Goal: Check status: Check status

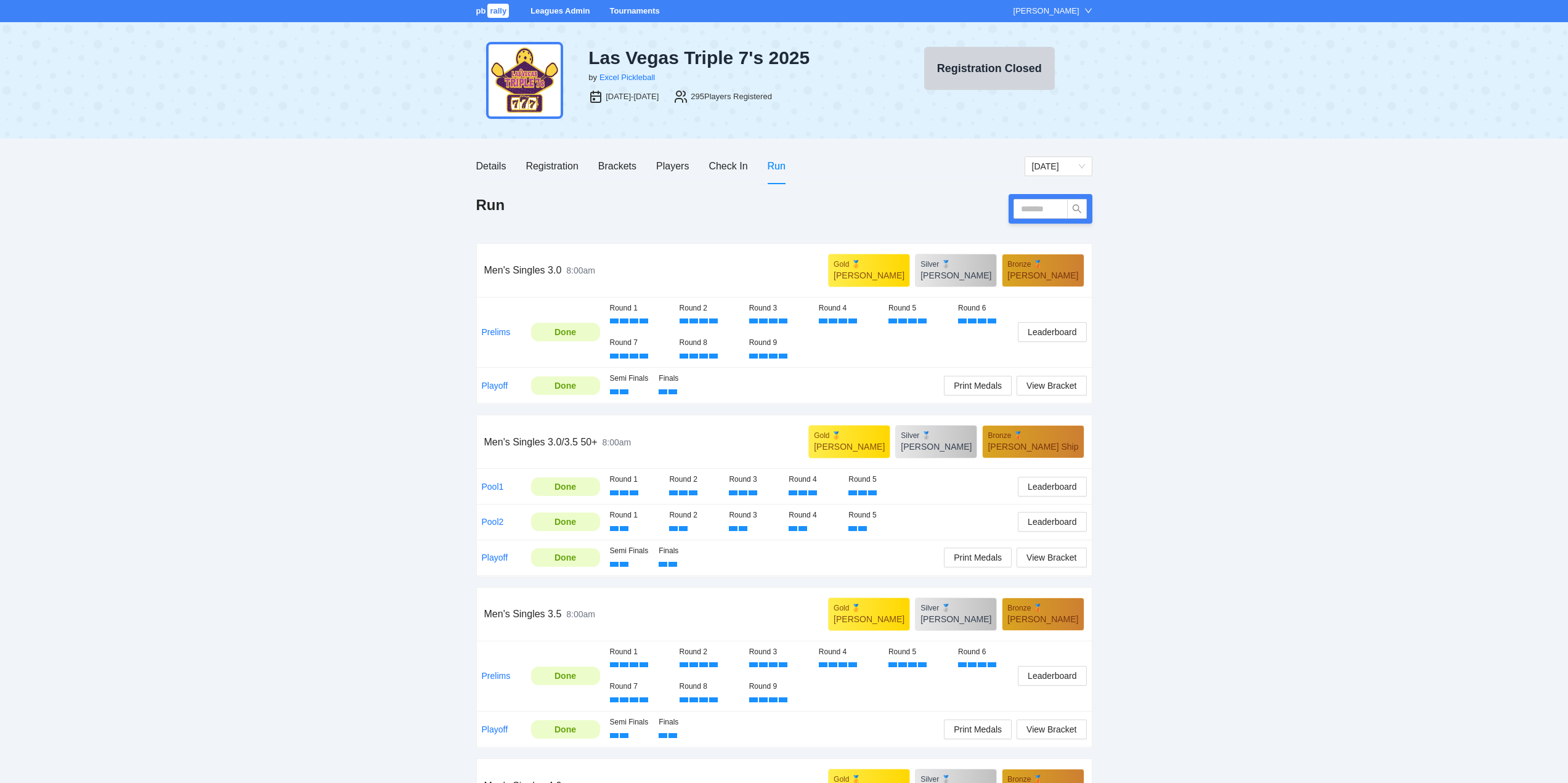
click at [630, 8] on link "Tournaments" at bounding box center [634, 11] width 50 height 9
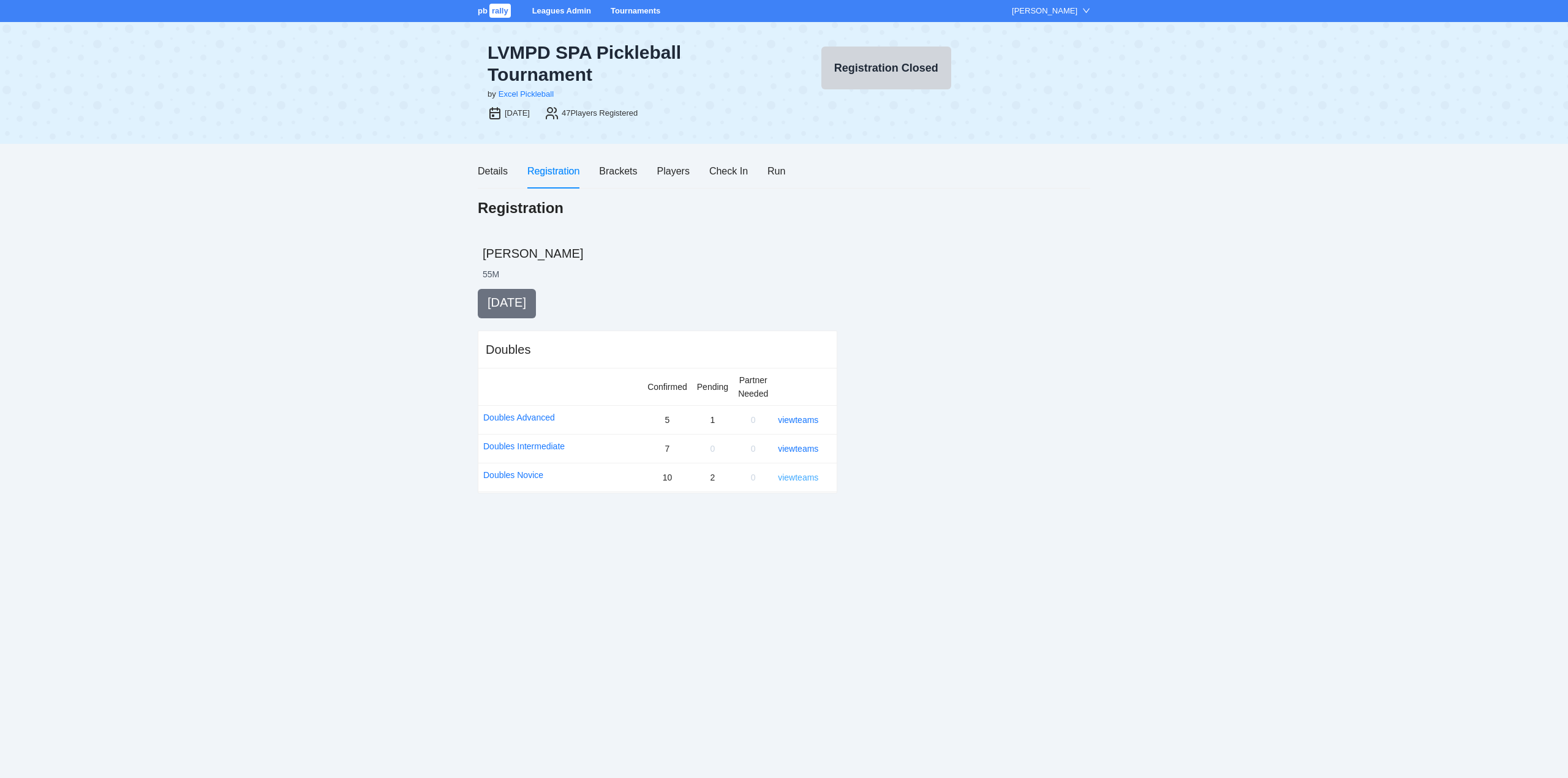
click at [802, 475] on link "view teams" at bounding box center [798, 477] width 40 height 10
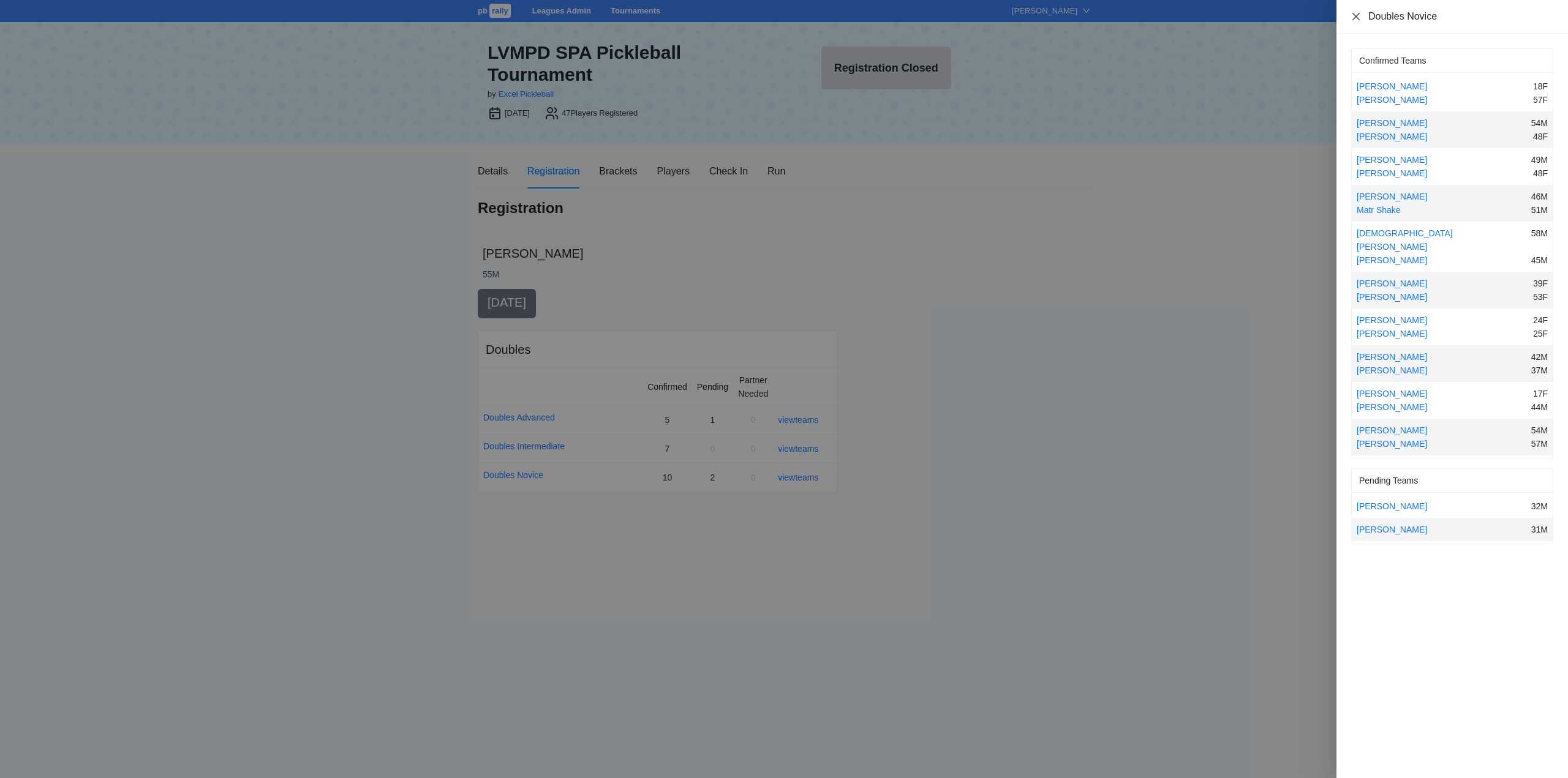
click at [1355, 16] on icon "close" at bounding box center [1356, 16] width 10 height 10
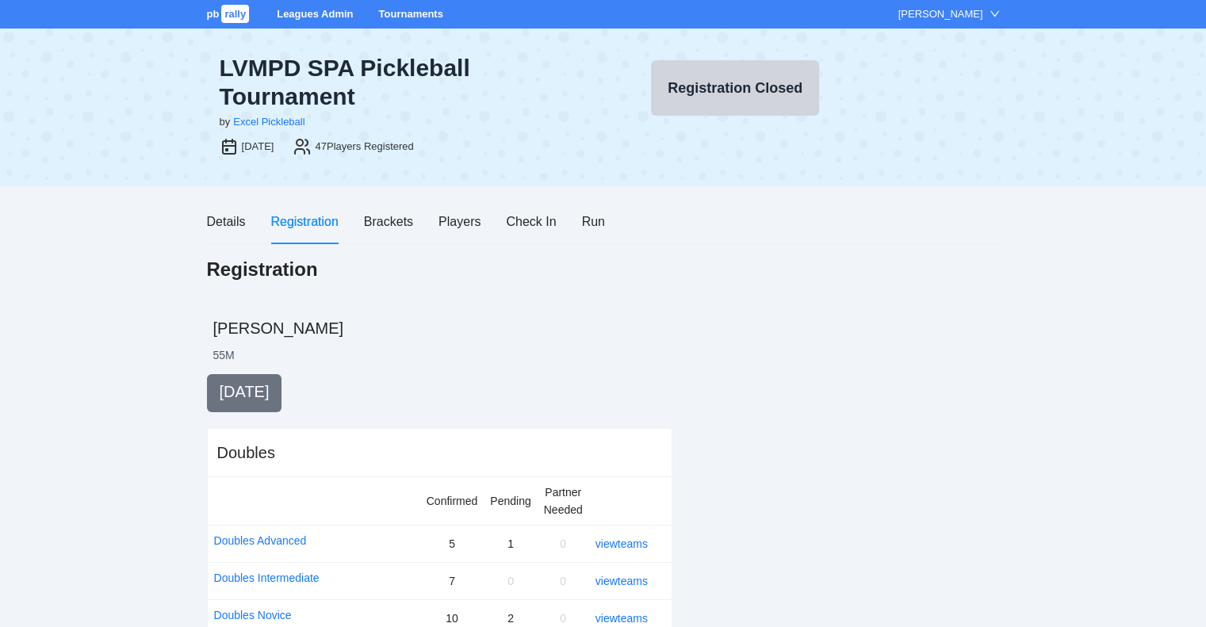
click at [414, 14] on link "Tournaments" at bounding box center [410, 14] width 64 height 12
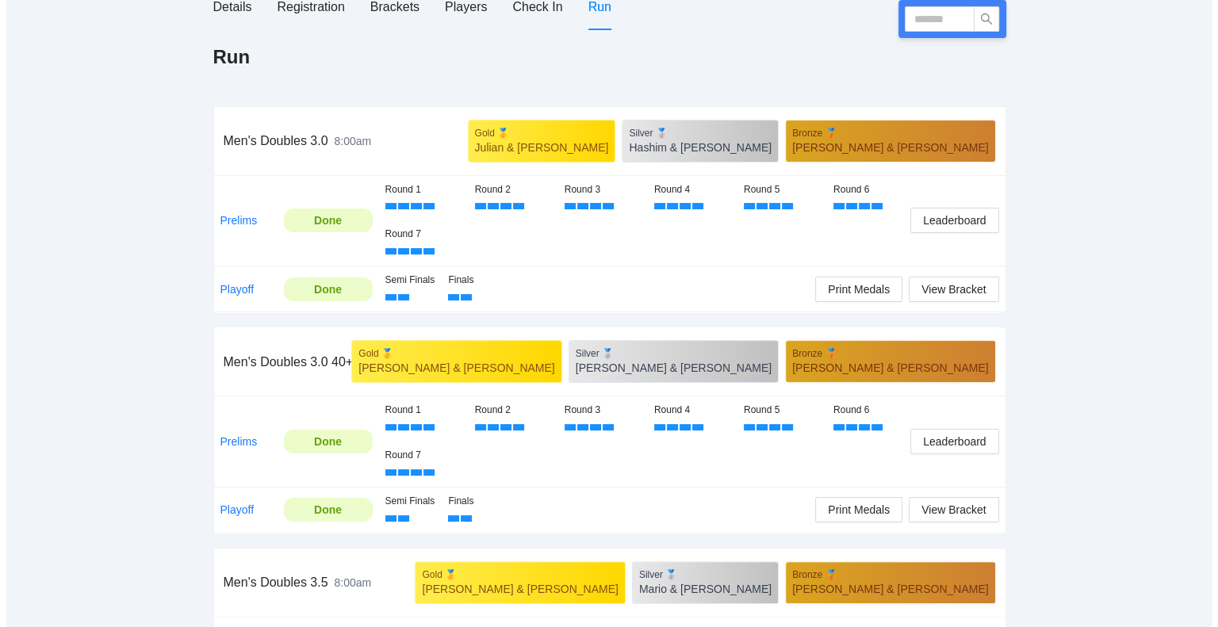
scroll to position [159, 0]
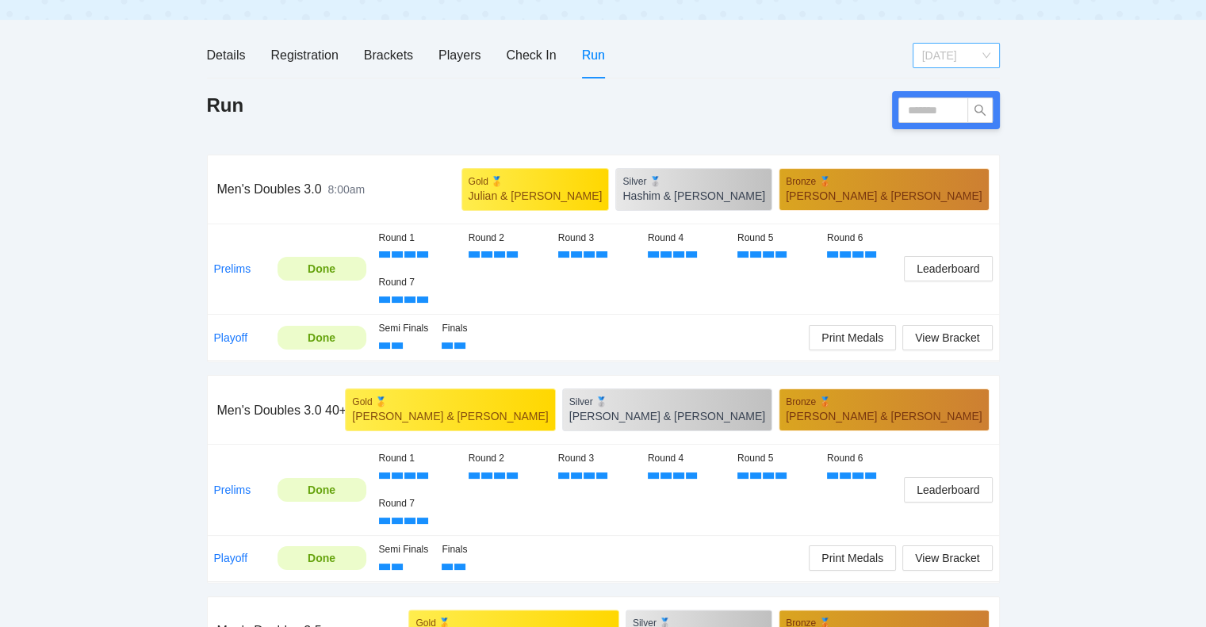
click at [934, 55] on span "[DATE]" at bounding box center [956, 56] width 68 height 24
click at [942, 111] on div "[DATE]" at bounding box center [955, 111] width 68 height 17
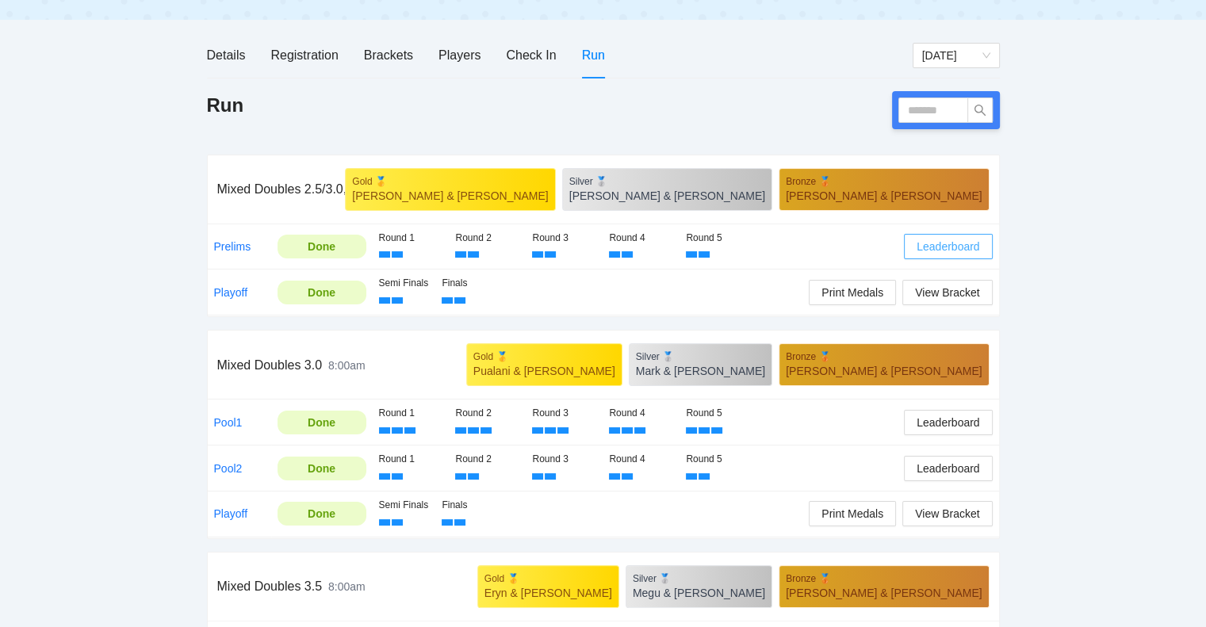
click at [939, 244] on span "Leaderboard" at bounding box center [947, 246] width 63 height 17
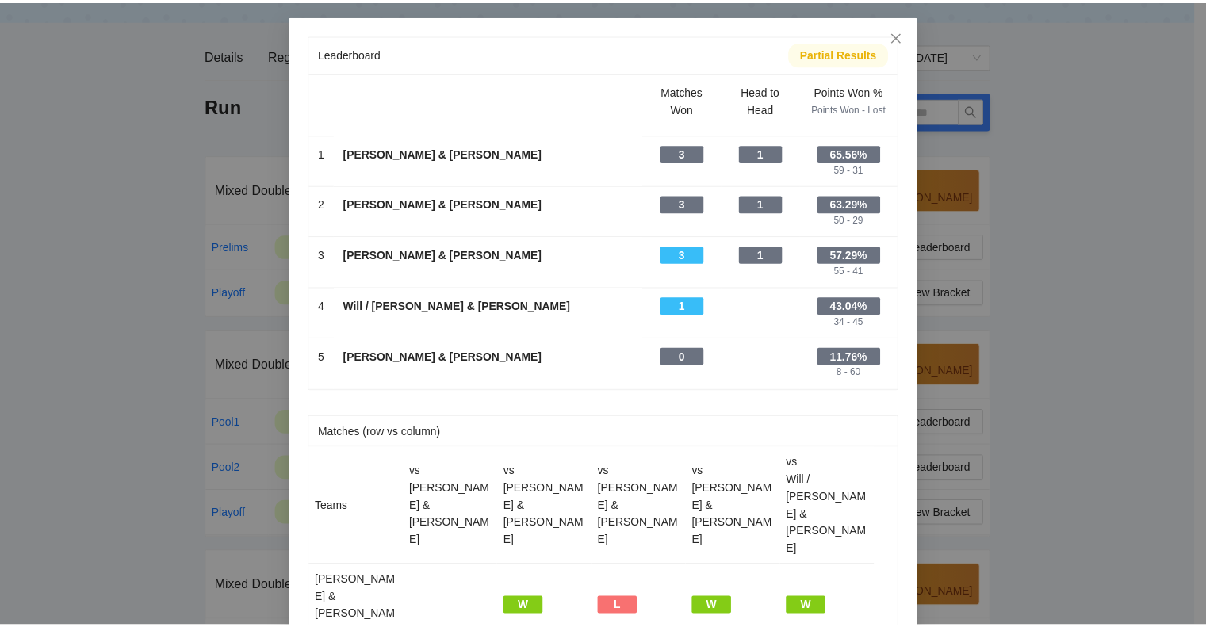
scroll to position [0, 0]
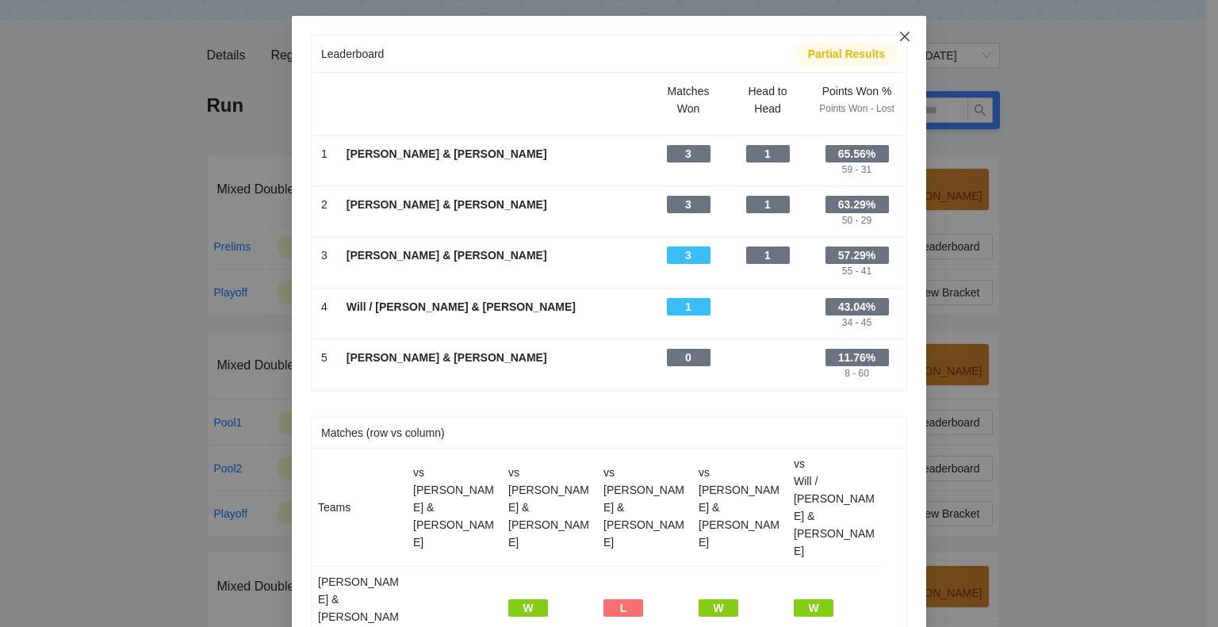
click at [898, 35] on icon "close" at bounding box center [904, 36] width 13 height 13
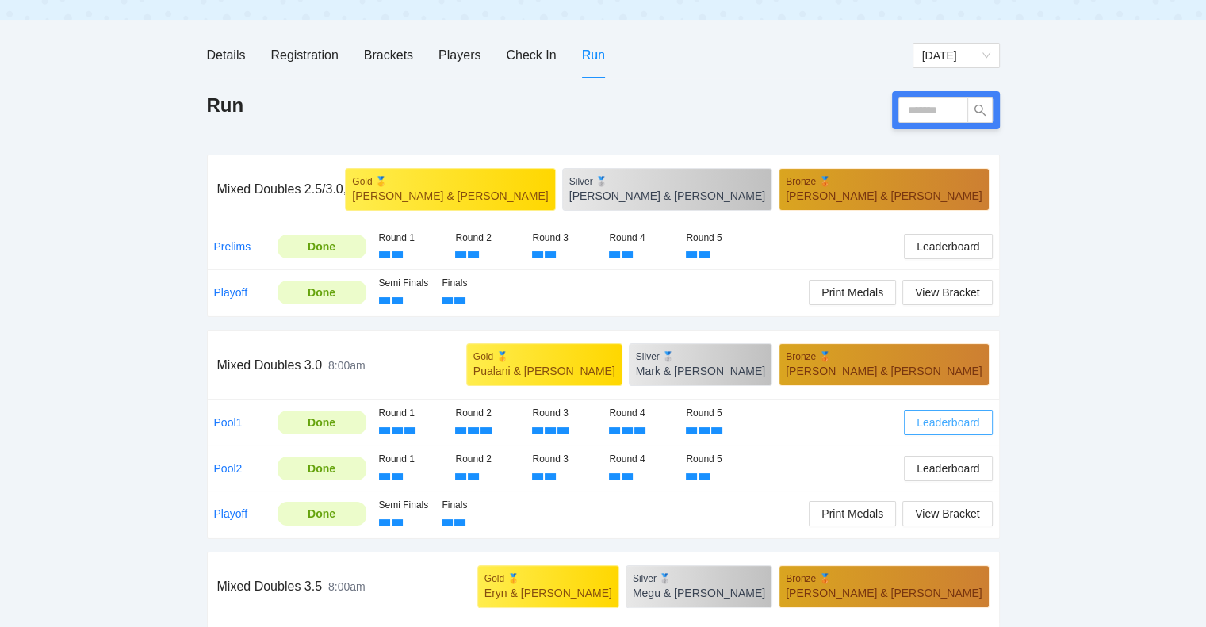
click at [945, 421] on span "Leaderboard" at bounding box center [947, 422] width 63 height 17
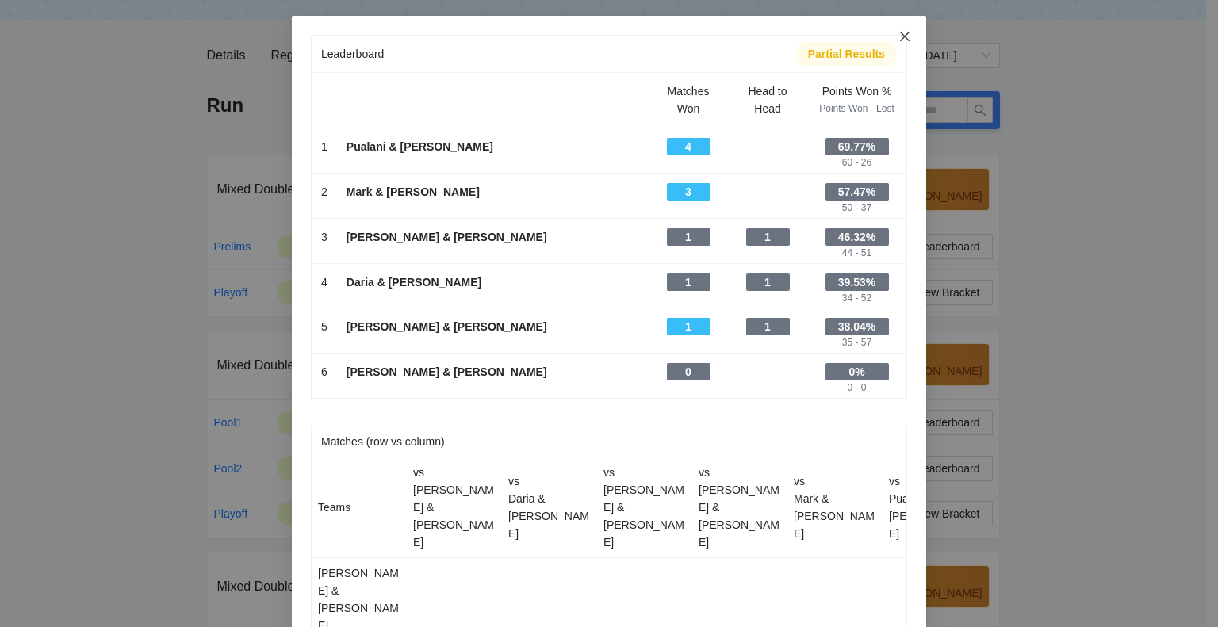
click at [900, 36] on icon "close" at bounding box center [905, 37] width 10 height 10
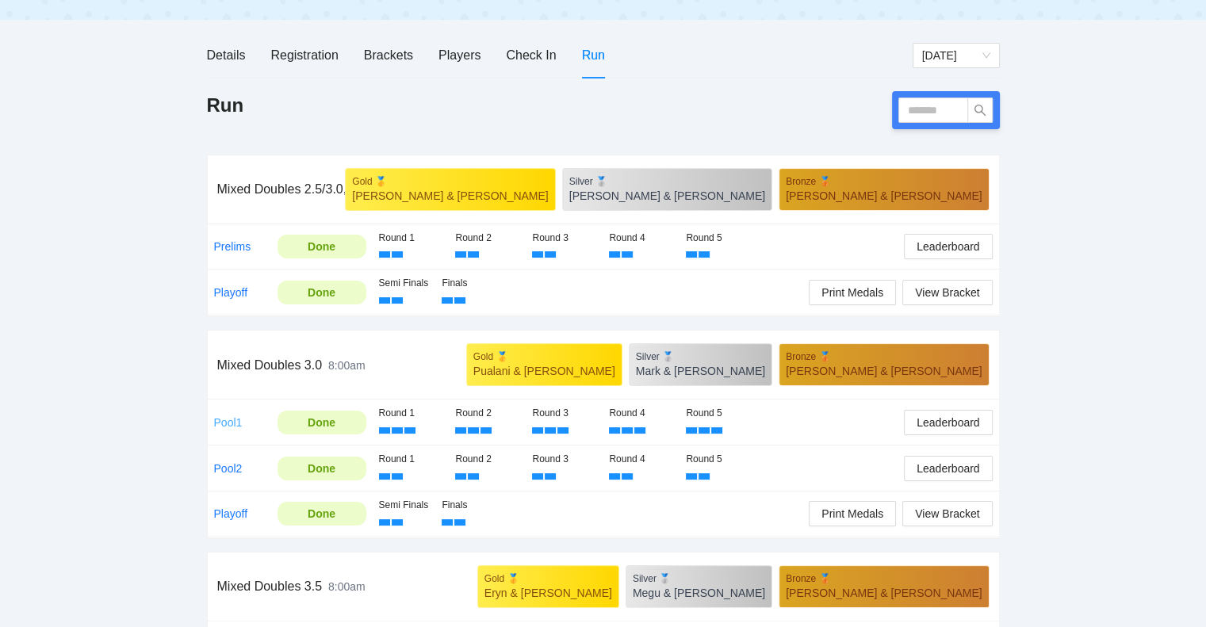
click at [223, 416] on link "Pool1" at bounding box center [228, 422] width 29 height 13
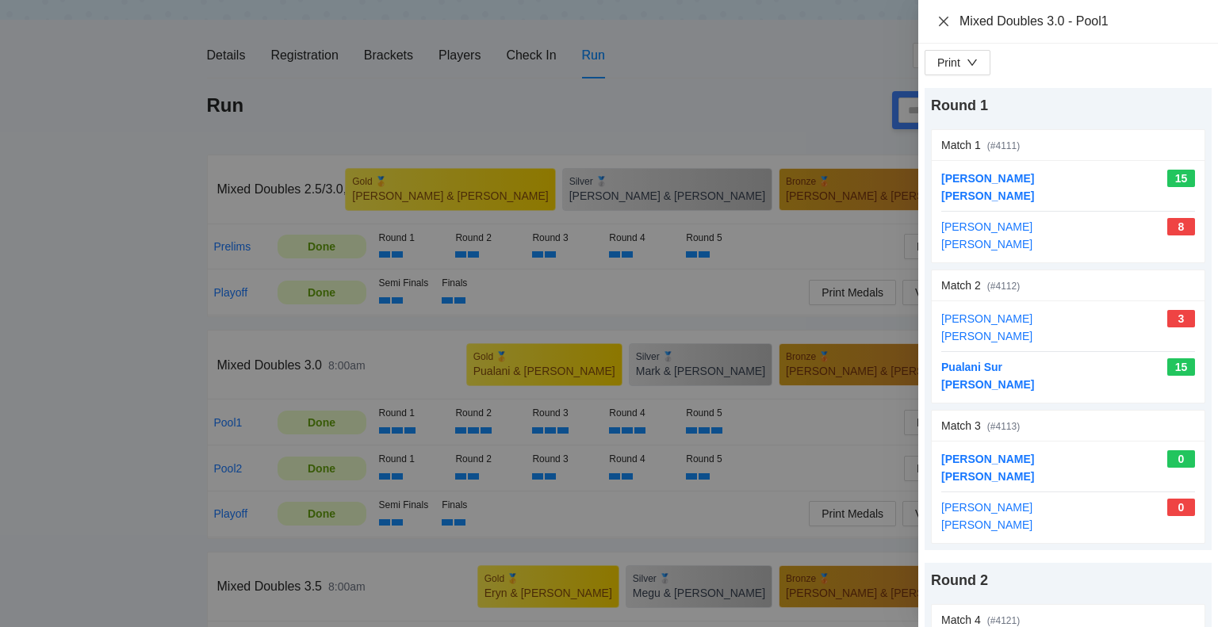
click at [941, 20] on icon "close" at bounding box center [943, 21] width 13 height 13
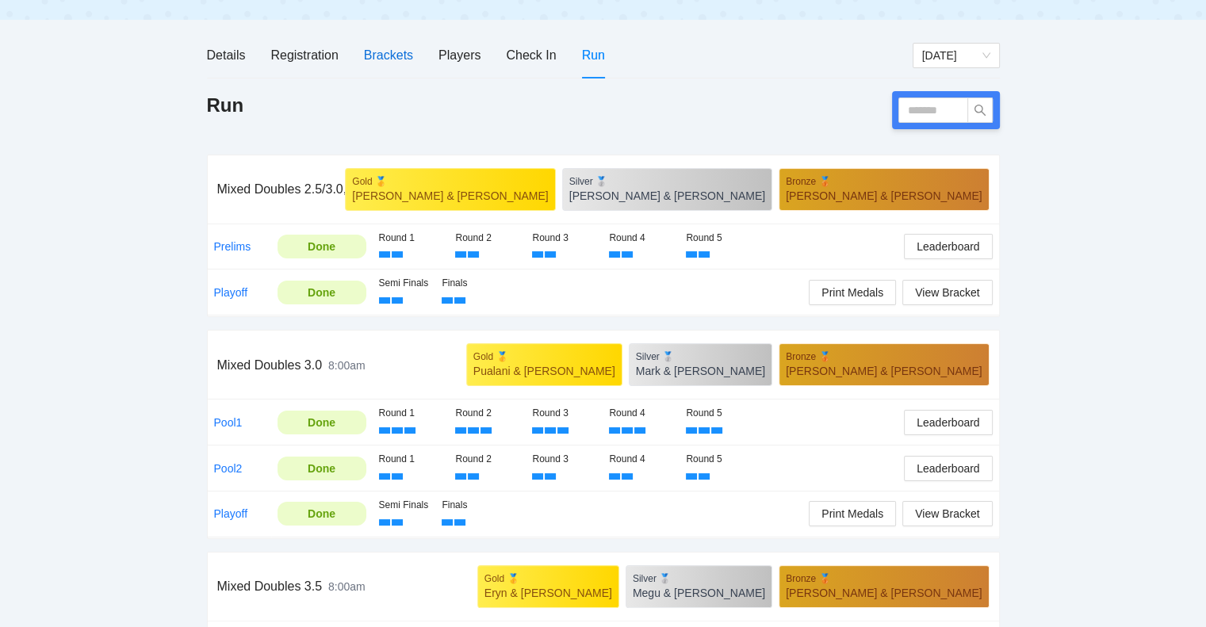
click at [383, 54] on div "Brackets" at bounding box center [388, 55] width 49 height 20
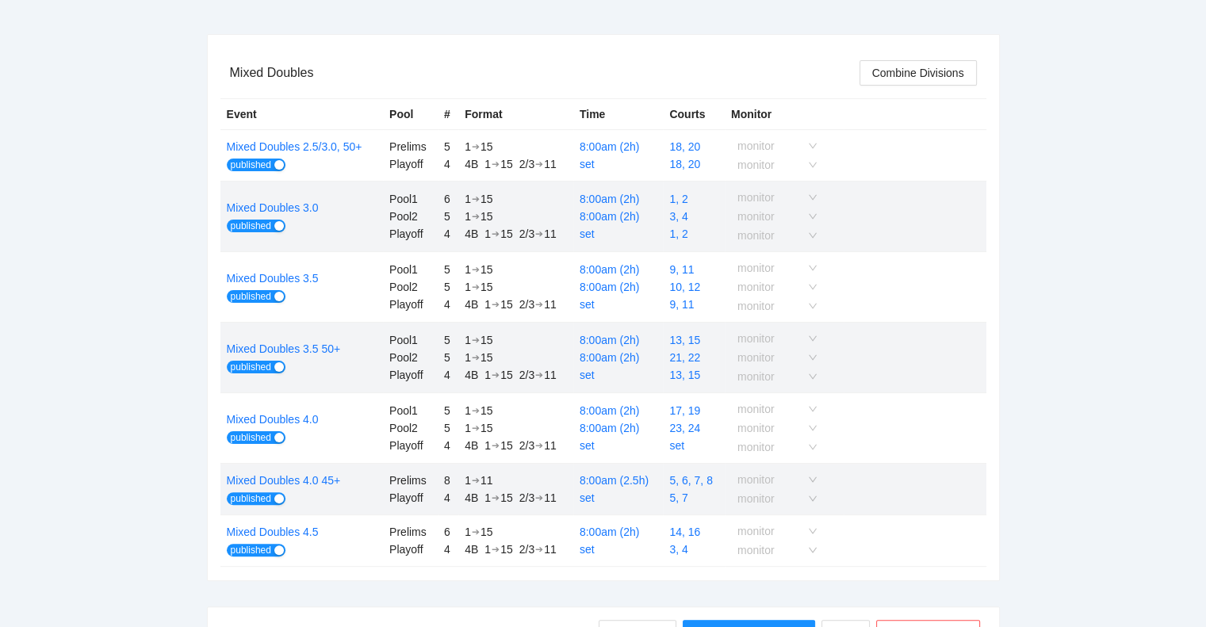
scroll to position [317, 0]
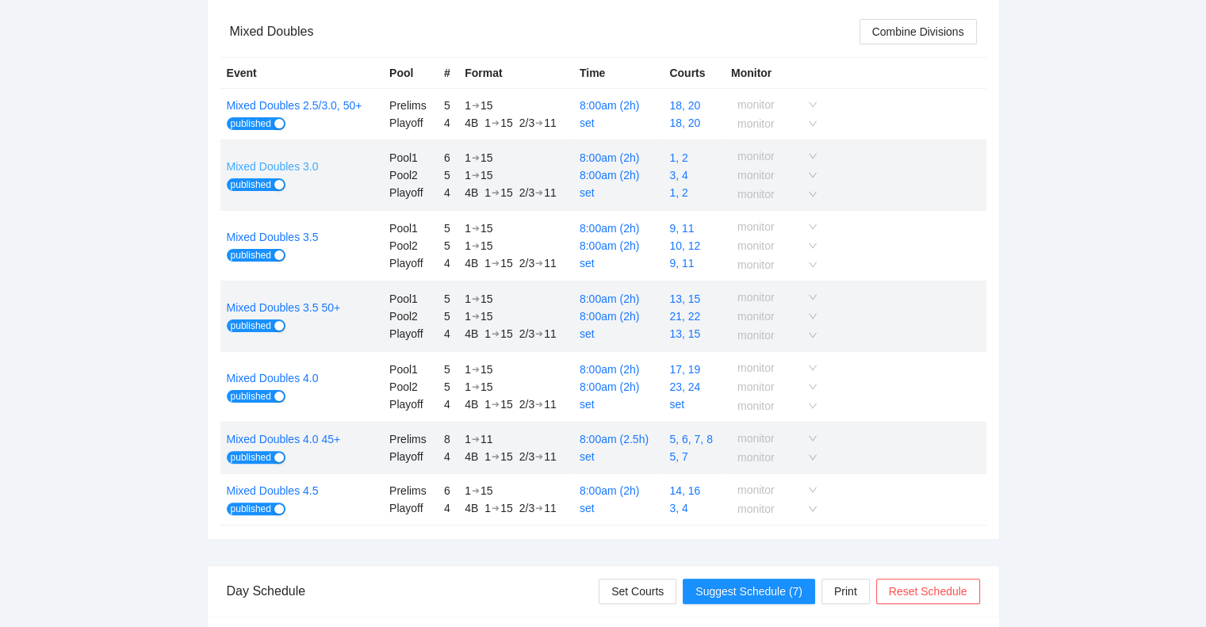
click at [277, 162] on link "Mixed Doubles 3.0" at bounding box center [273, 166] width 92 height 13
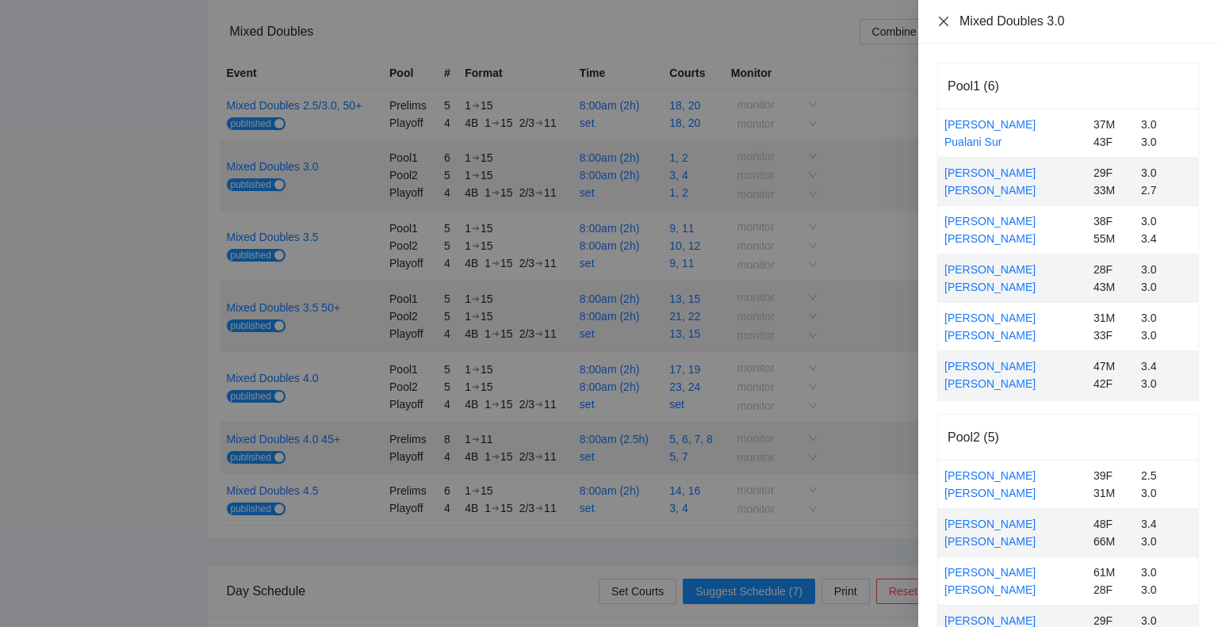
click at [937, 21] on icon "close" at bounding box center [943, 21] width 13 height 13
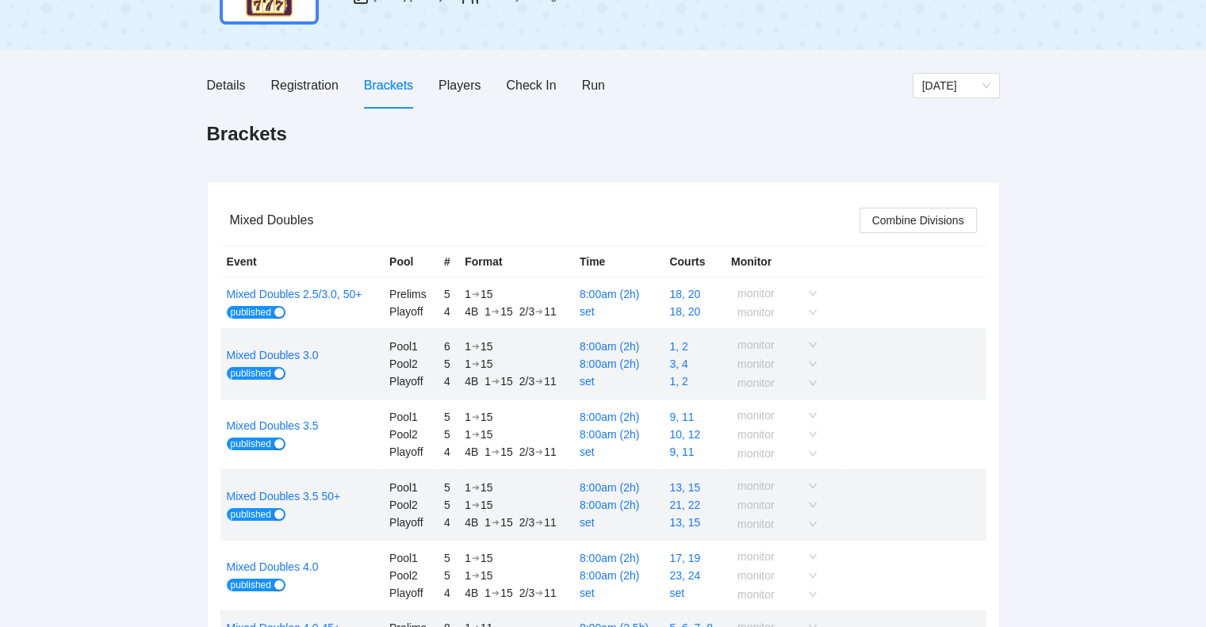
scroll to position [0, 0]
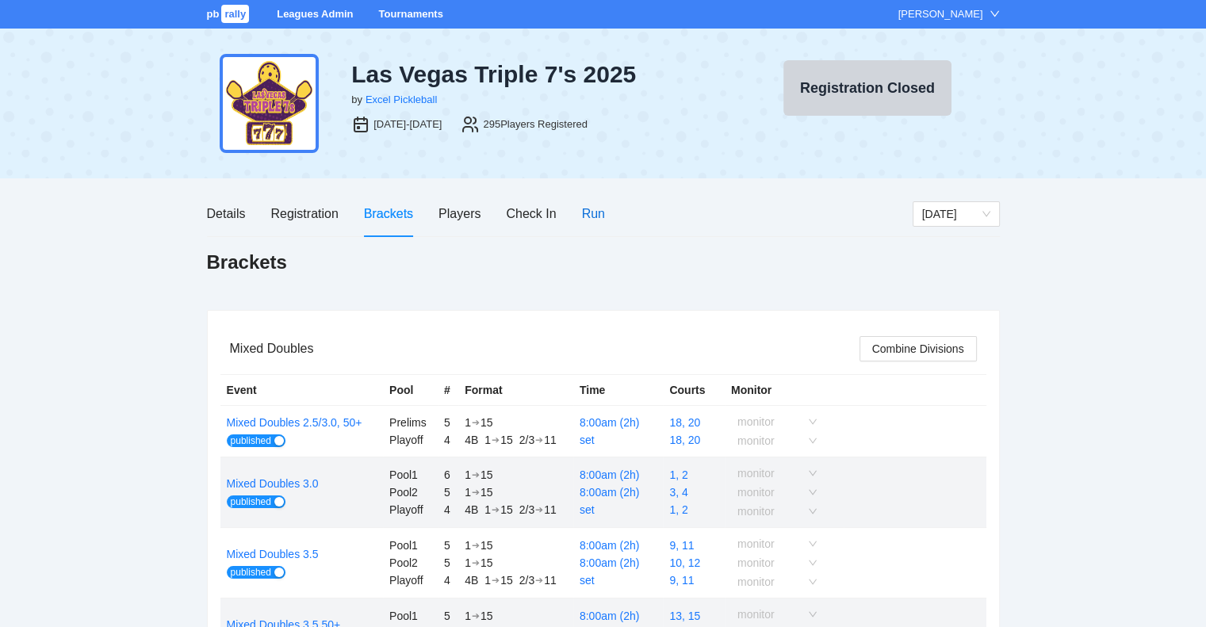
click at [593, 212] on div "Run" at bounding box center [593, 214] width 23 height 20
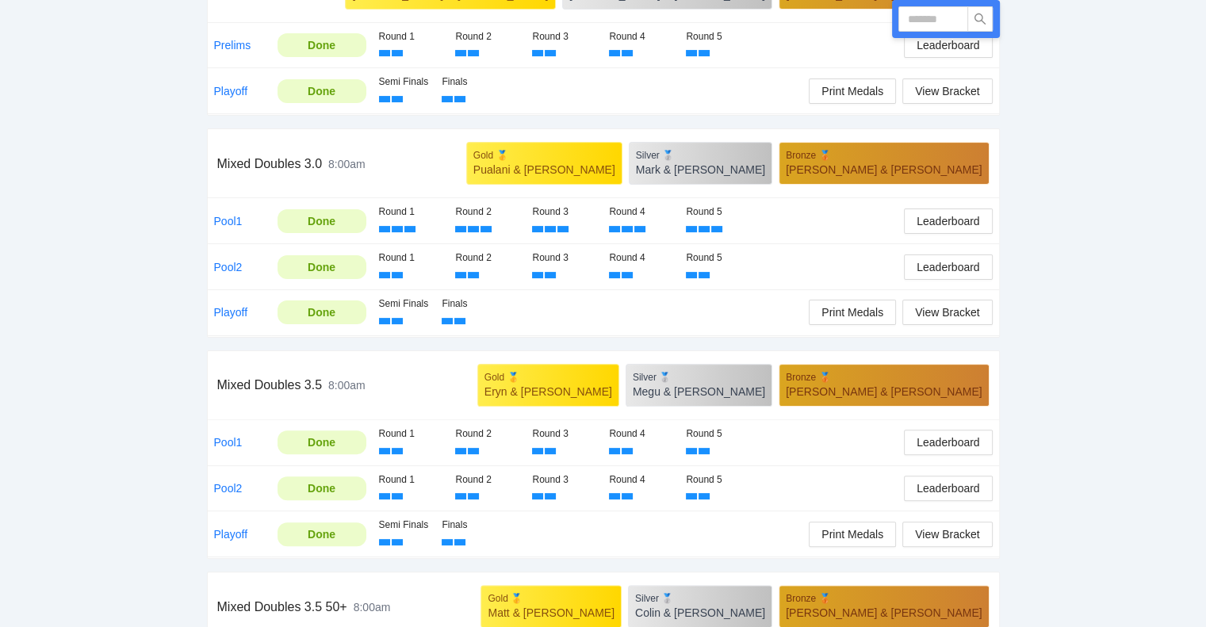
scroll to position [396, 0]
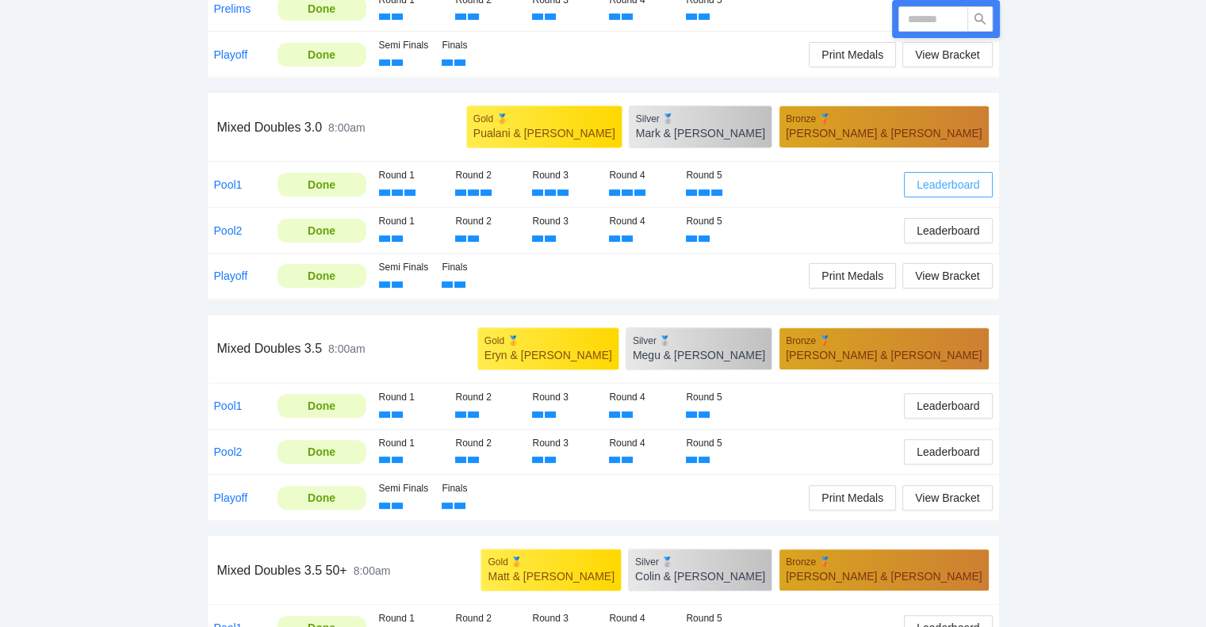
click at [936, 183] on span "Leaderboard" at bounding box center [947, 184] width 63 height 17
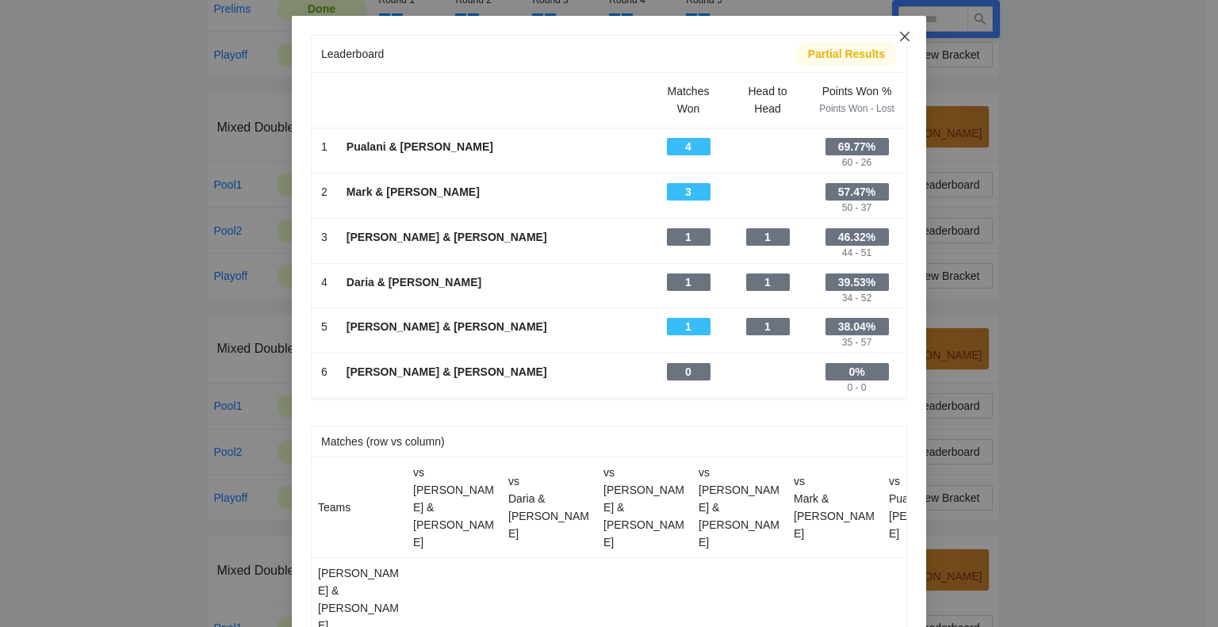
click at [900, 36] on icon "close" at bounding box center [905, 37] width 10 height 10
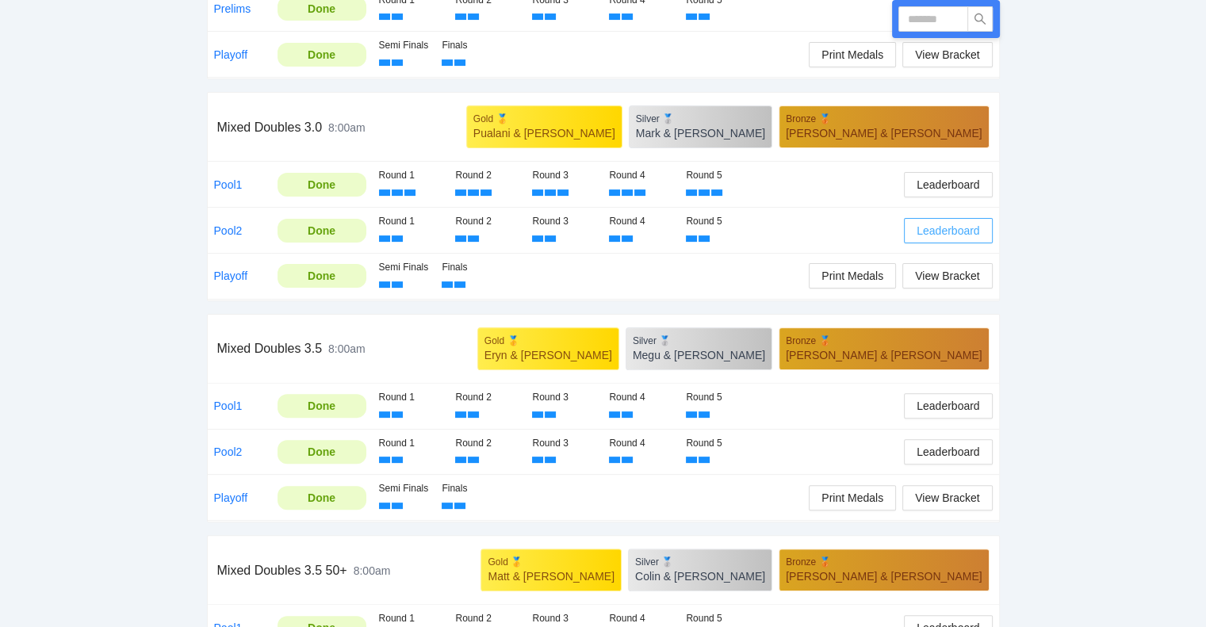
click at [942, 226] on span "Leaderboard" at bounding box center [947, 230] width 63 height 17
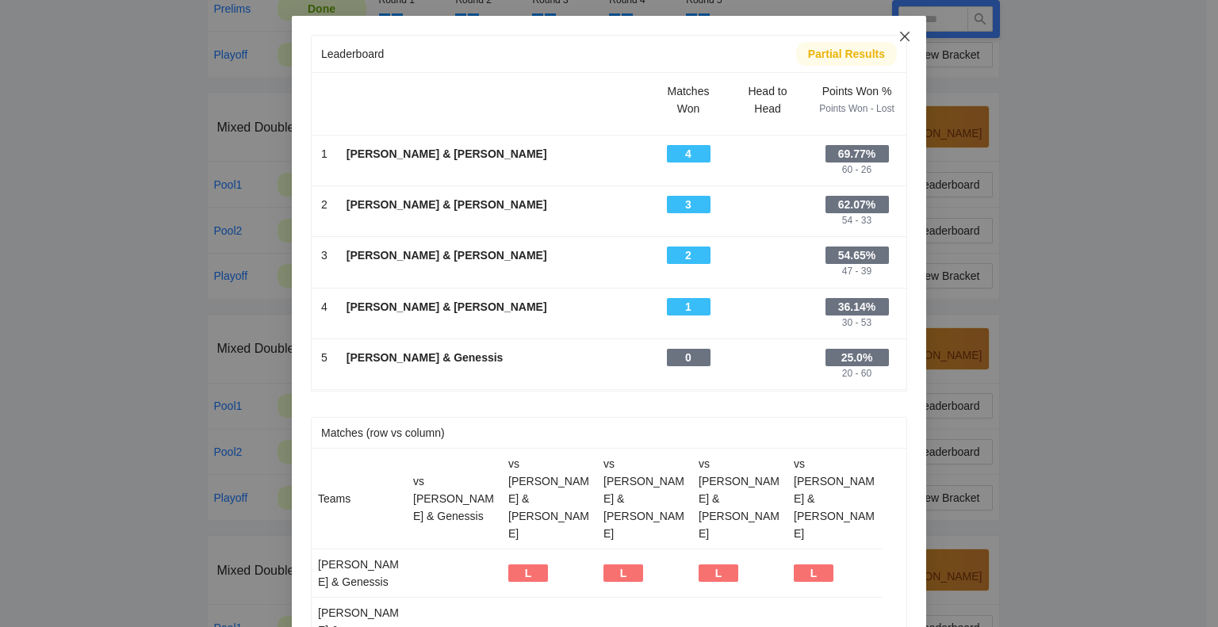
click at [900, 36] on icon "close" at bounding box center [904, 36] width 13 height 13
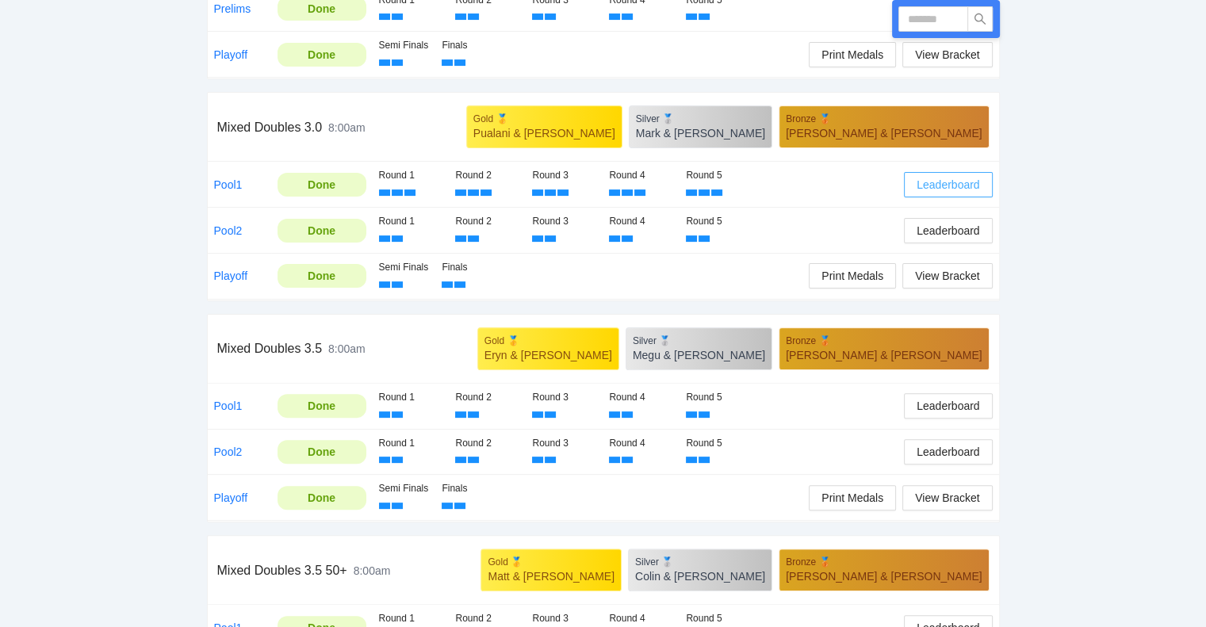
click at [945, 182] on span "Leaderboard" at bounding box center [947, 184] width 63 height 17
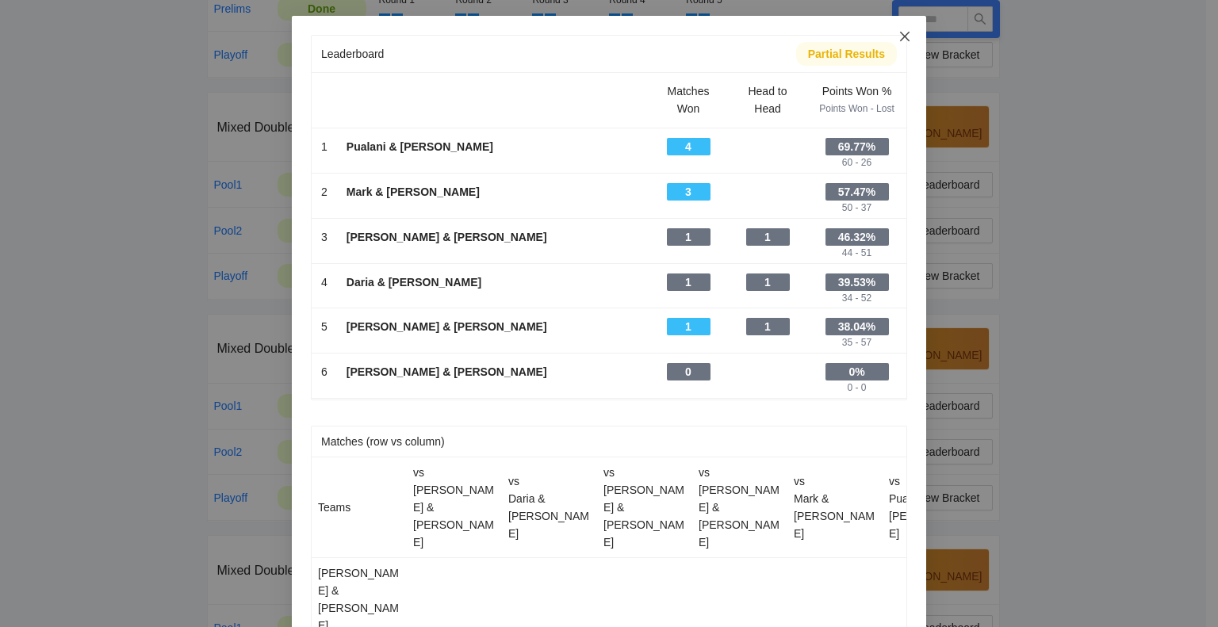
click at [898, 34] on icon "close" at bounding box center [904, 36] width 13 height 13
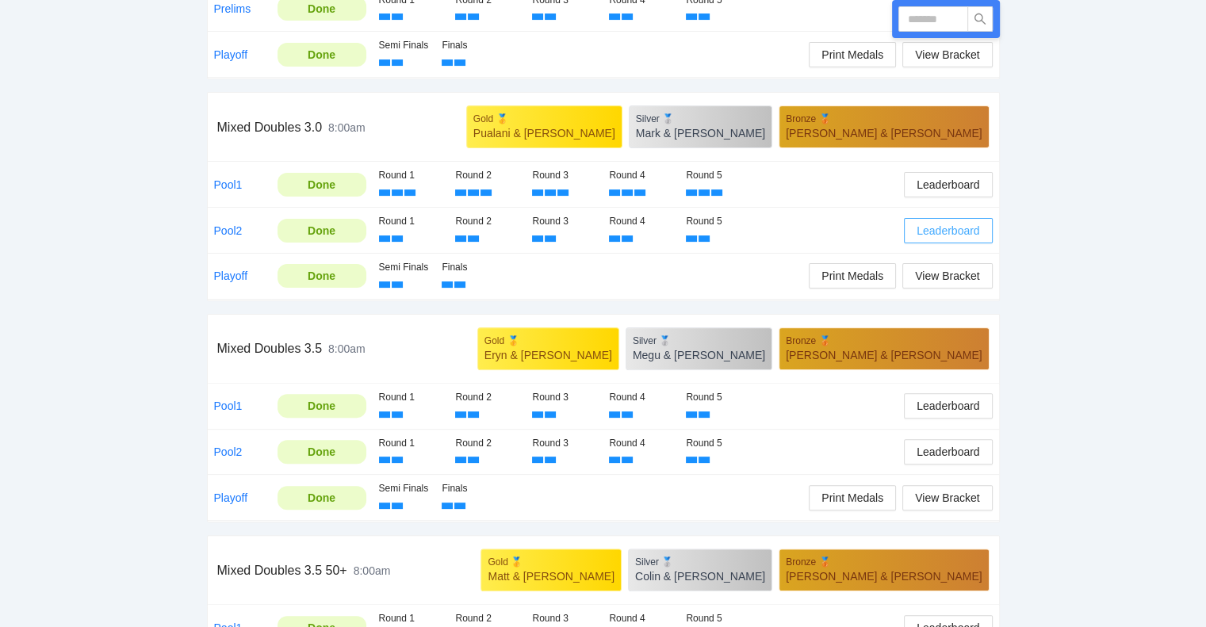
click at [948, 228] on span "Leaderboard" at bounding box center [947, 230] width 63 height 17
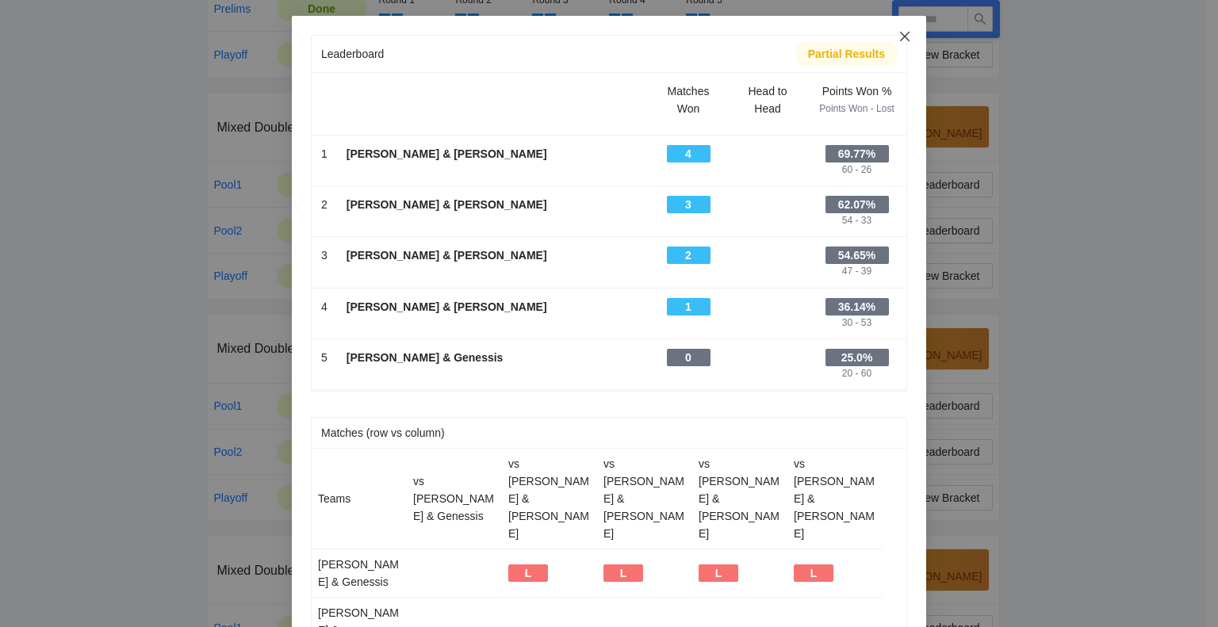
click at [898, 37] on icon "close" at bounding box center [904, 36] width 13 height 13
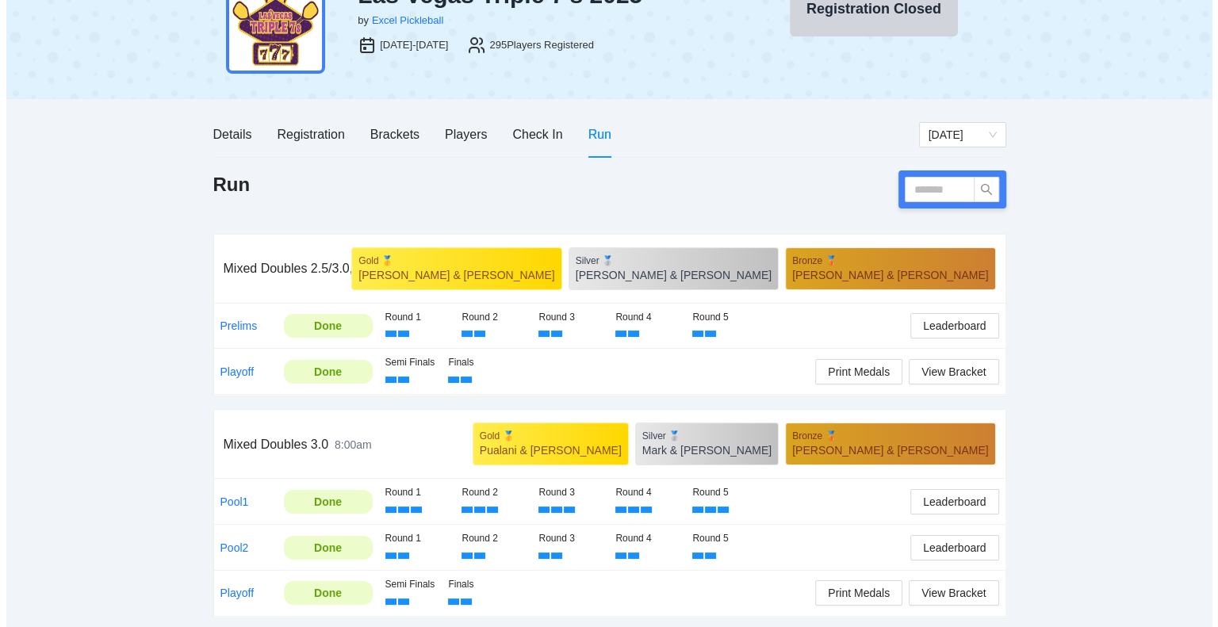
scroll to position [79, 0]
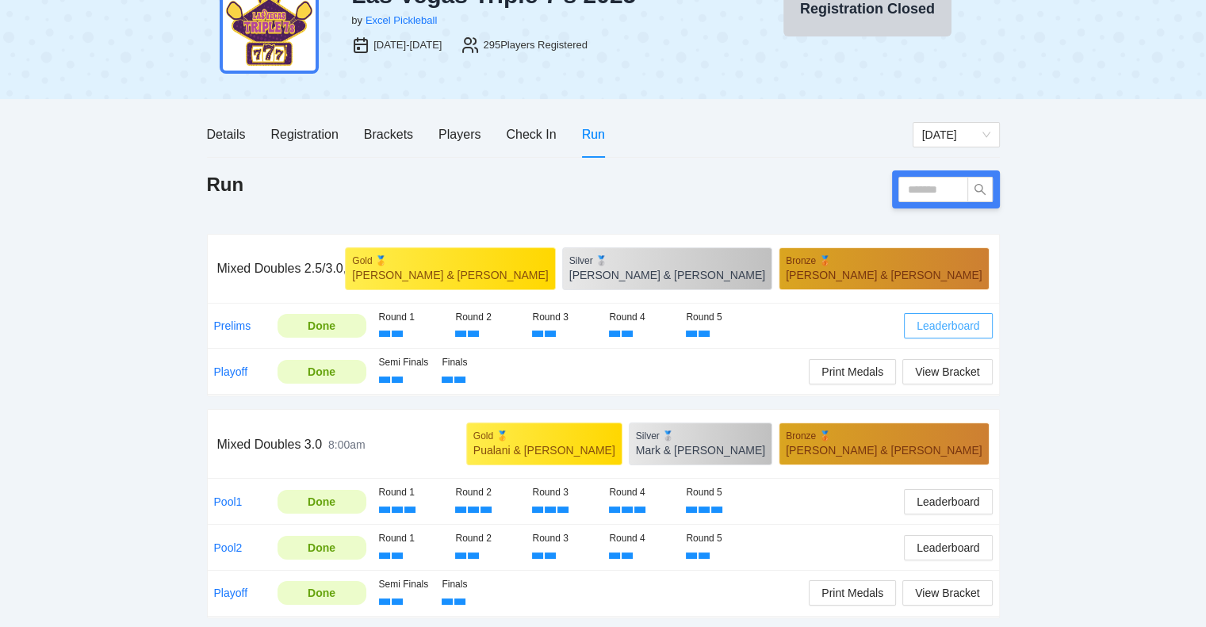
click at [948, 324] on span "Leaderboard" at bounding box center [947, 325] width 63 height 17
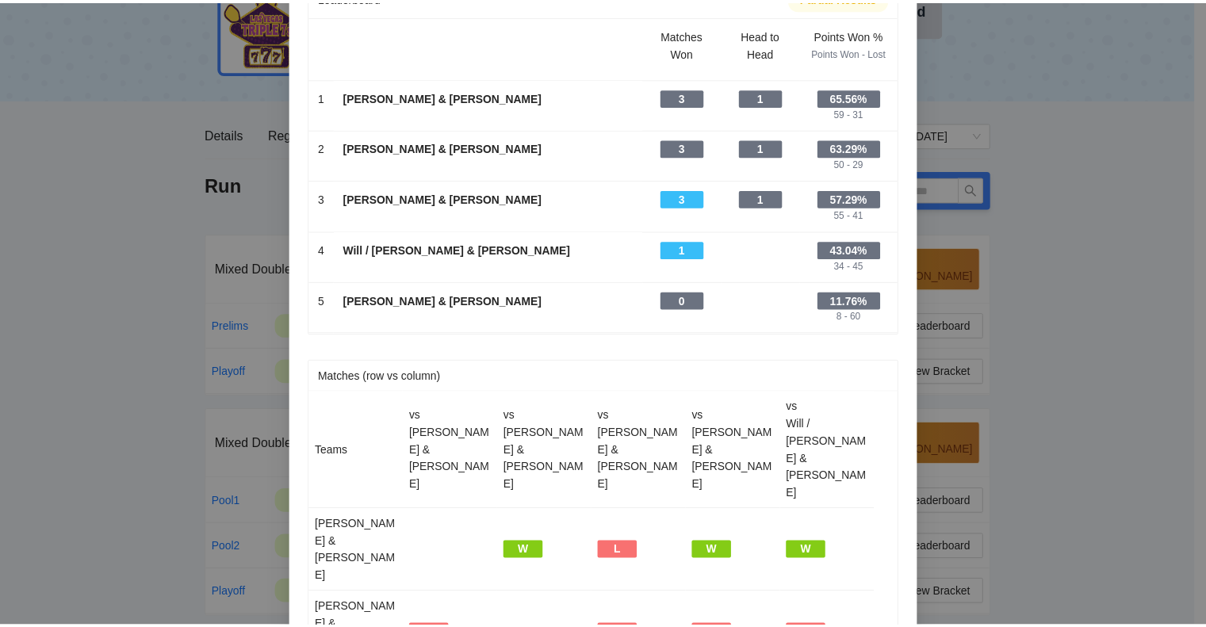
scroll to position [0, 0]
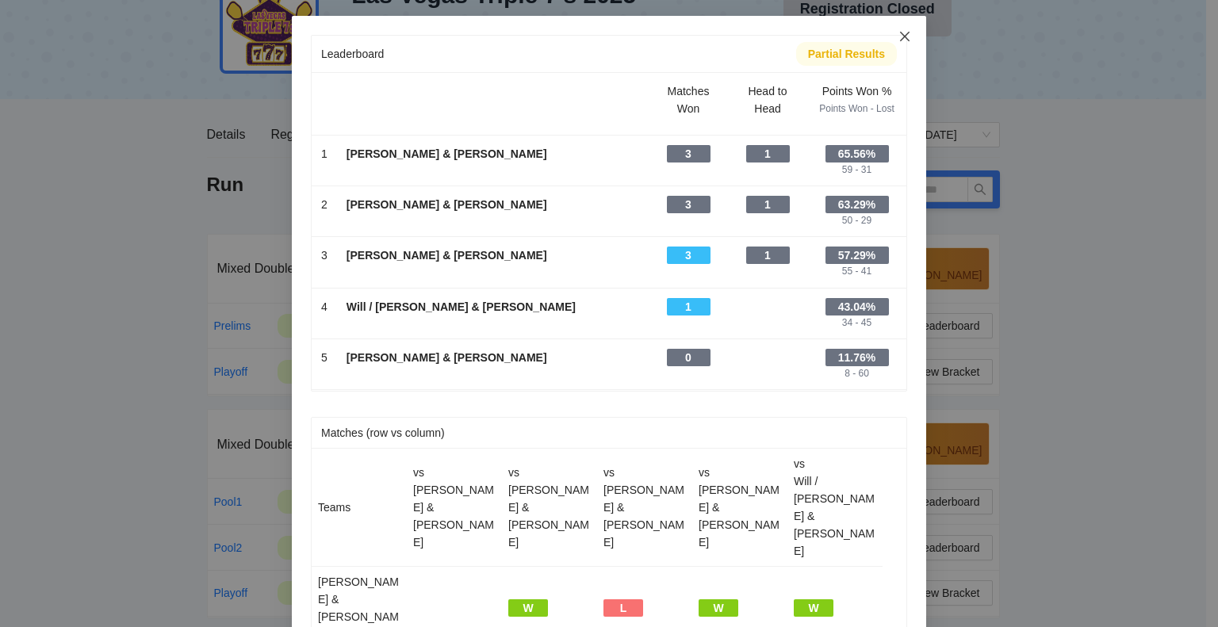
click at [900, 34] on icon "close" at bounding box center [904, 36] width 13 height 13
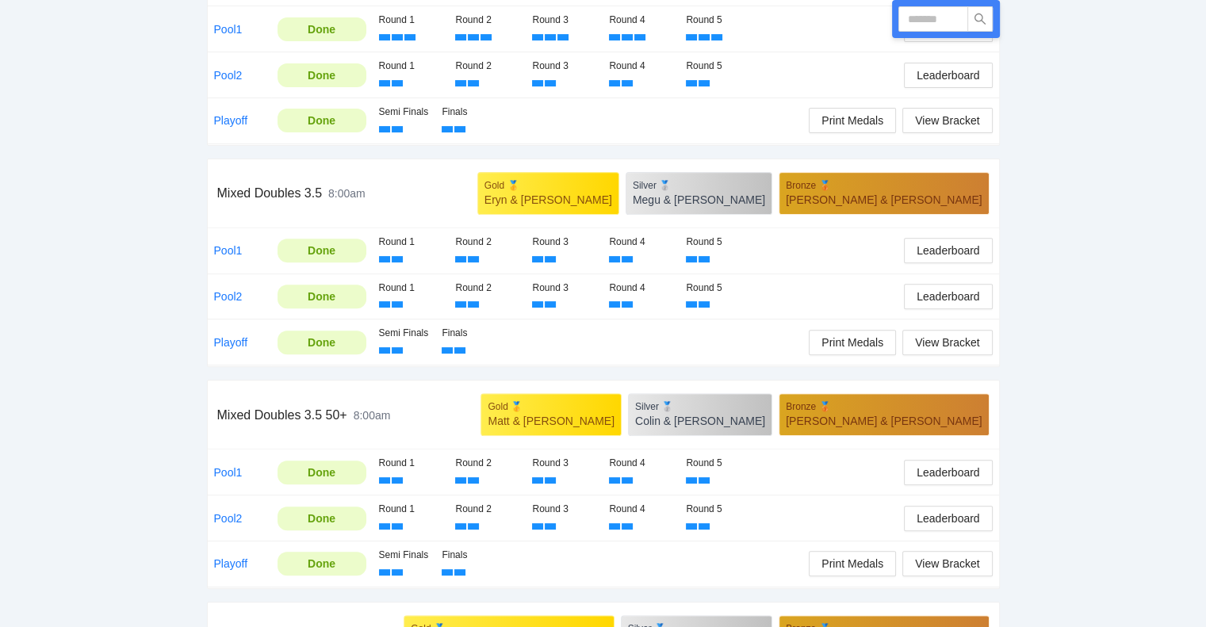
scroll to position [555, 0]
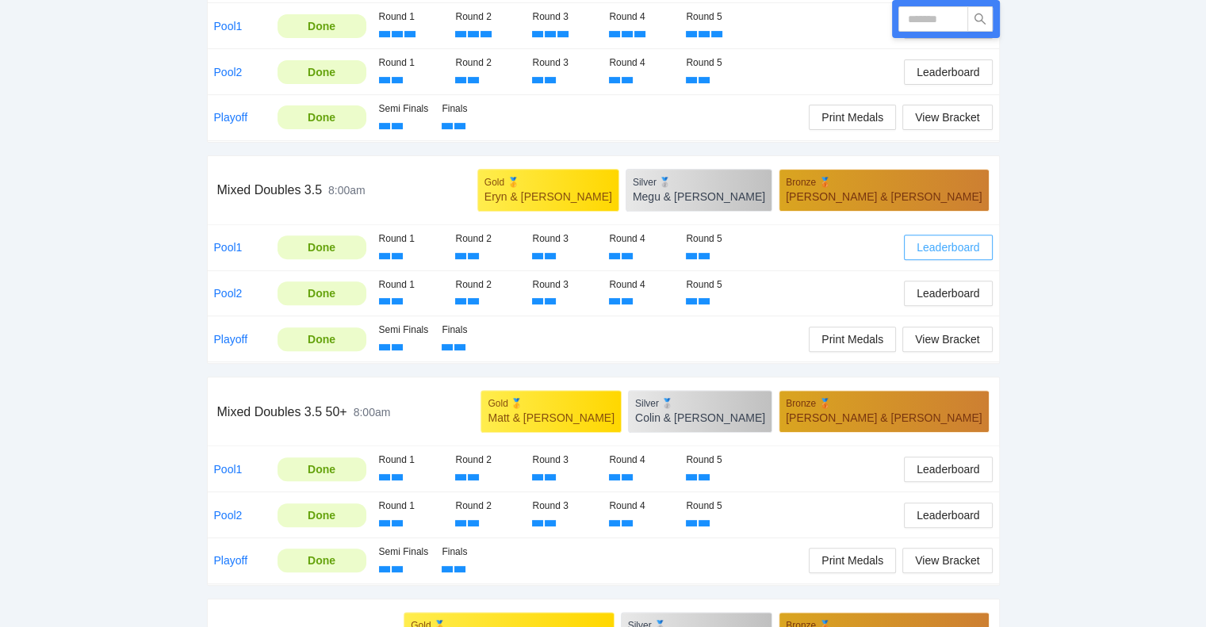
click at [943, 240] on span "Leaderboard" at bounding box center [947, 247] width 63 height 17
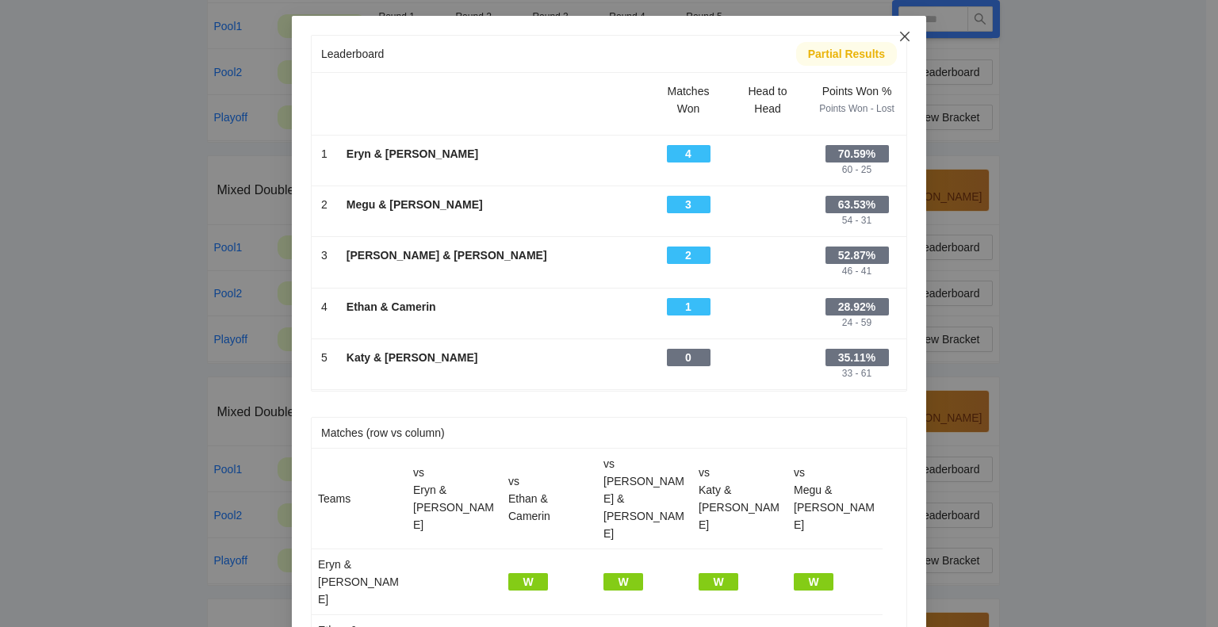
click at [900, 37] on icon "close" at bounding box center [905, 37] width 10 height 10
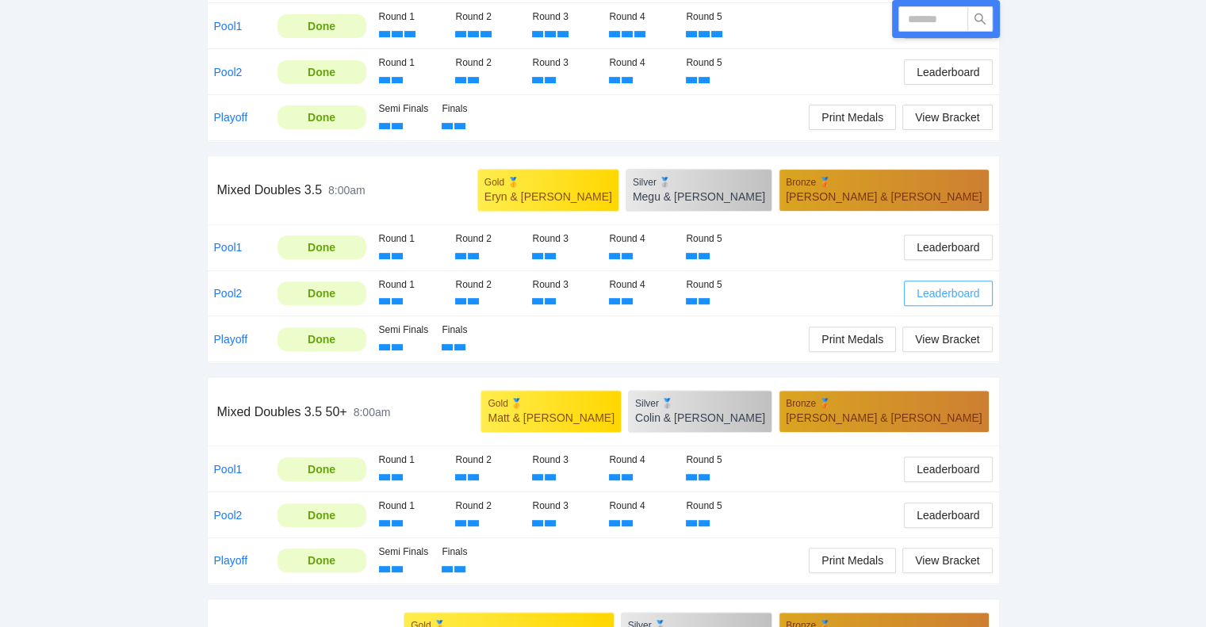
click at [942, 287] on span "Leaderboard" at bounding box center [947, 293] width 63 height 17
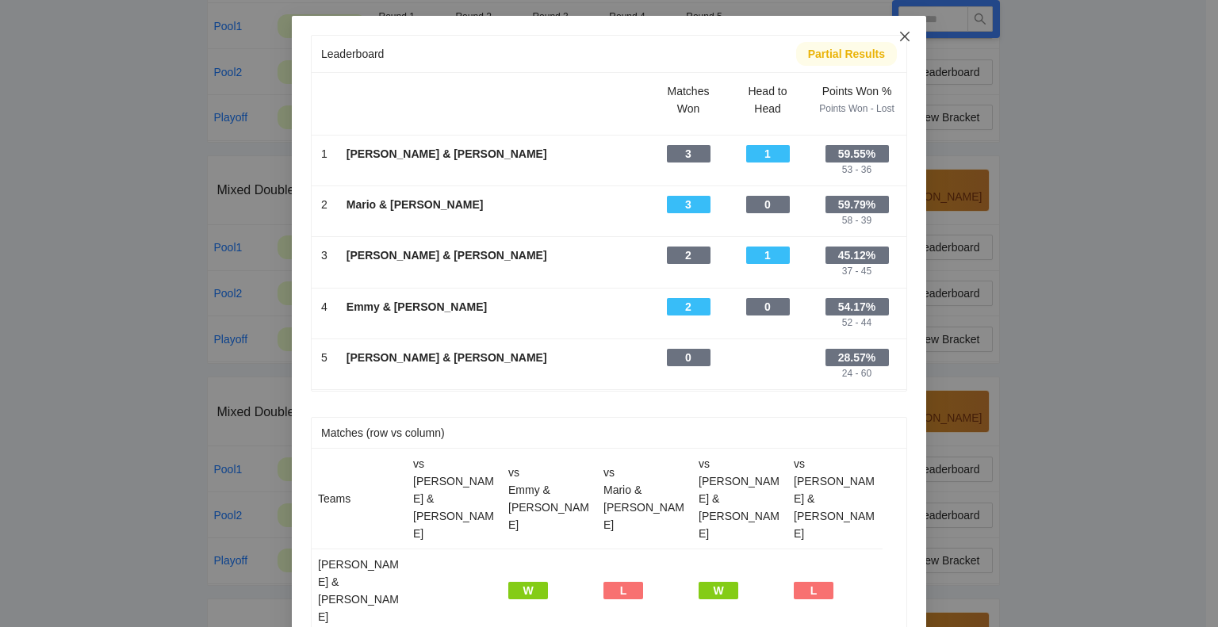
drag, startPoint x: 896, startPoint y: 34, endPoint x: 897, endPoint y: 53, distance: 19.0
click at [898, 39] on icon "close" at bounding box center [904, 36] width 13 height 13
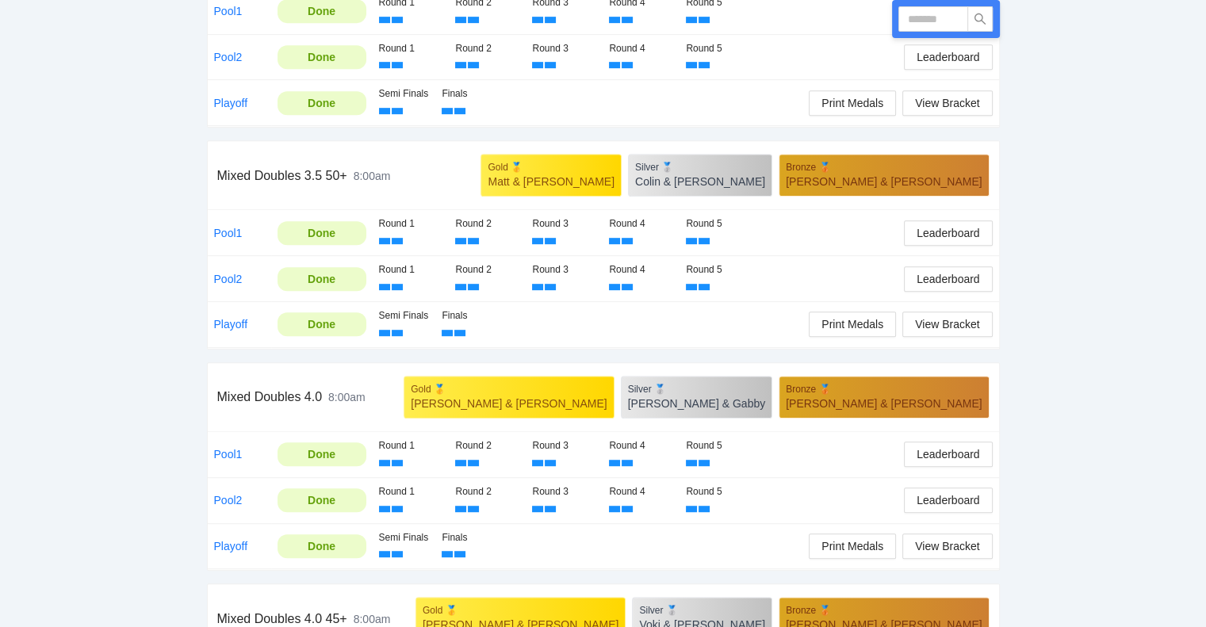
scroll to position [793, 0]
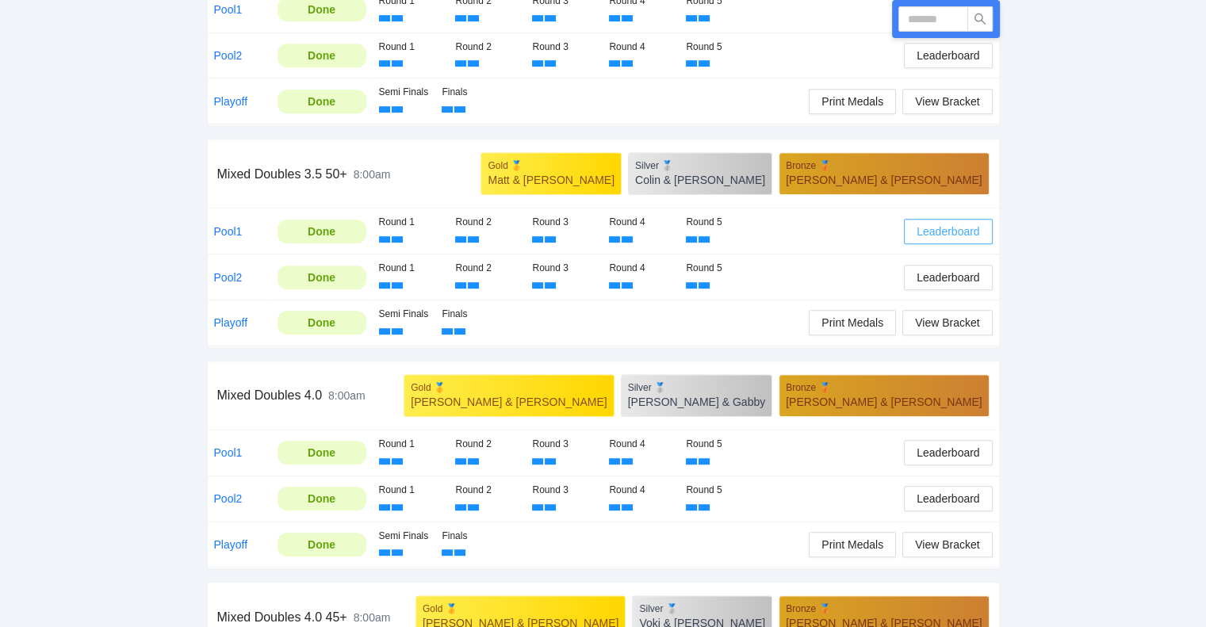
click at [951, 229] on span "Leaderboard" at bounding box center [947, 231] width 63 height 17
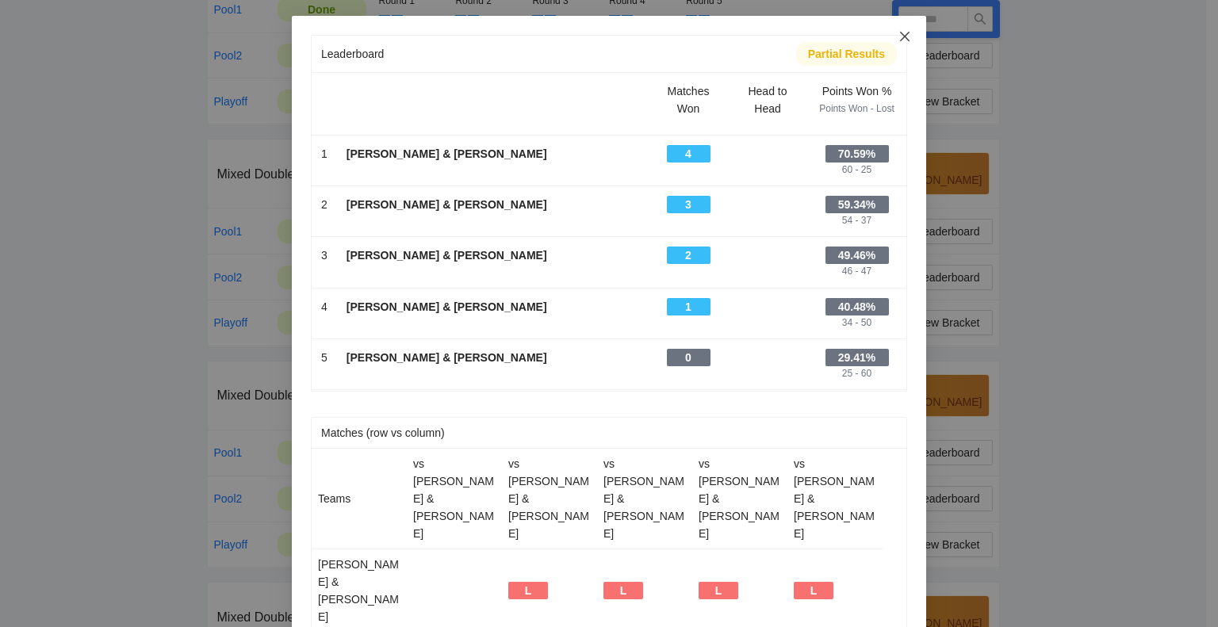
click at [900, 35] on icon "close" at bounding box center [905, 37] width 10 height 10
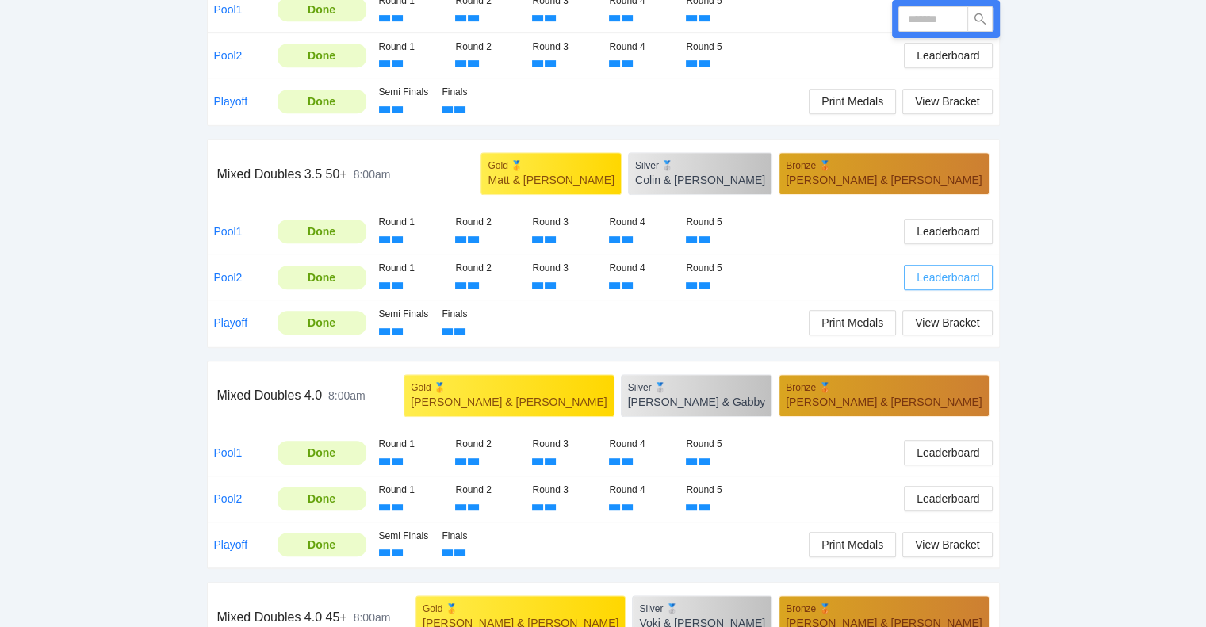
click at [939, 275] on span "Leaderboard" at bounding box center [947, 277] width 63 height 17
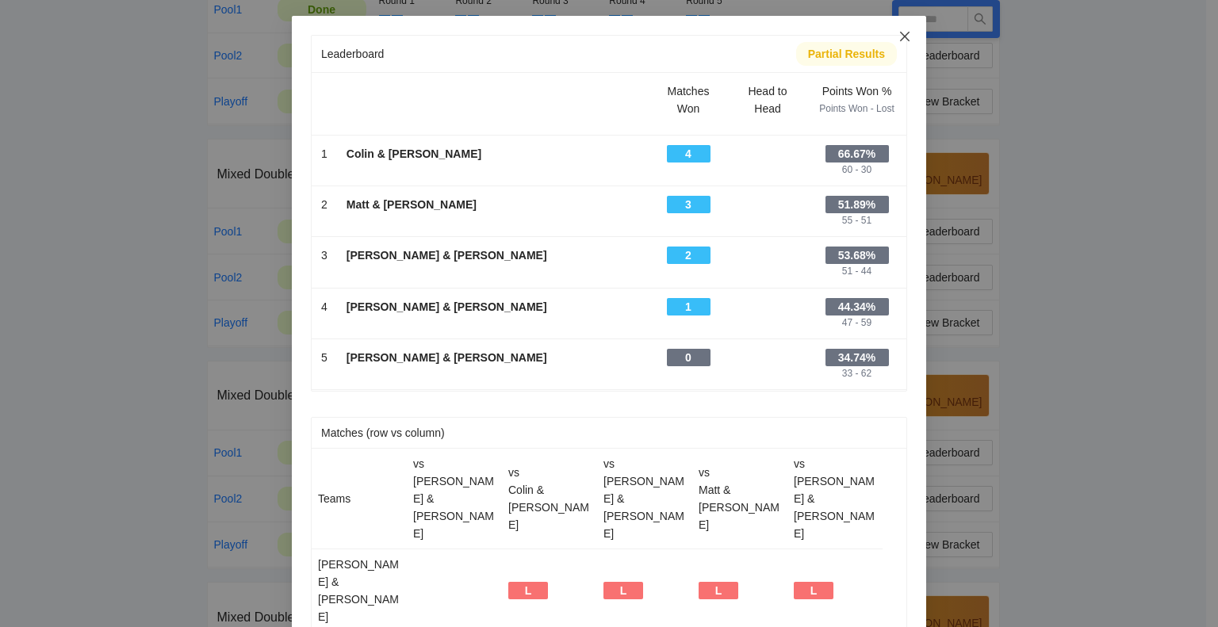
click at [900, 35] on icon "close" at bounding box center [905, 37] width 10 height 10
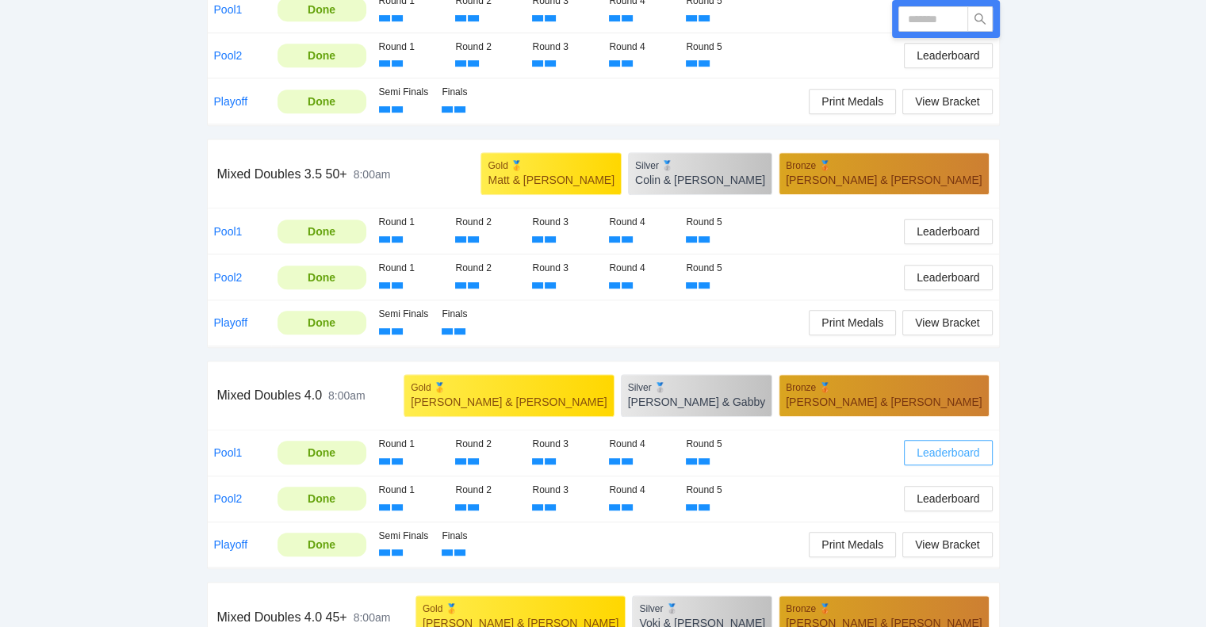
click at [948, 449] on span "Leaderboard" at bounding box center [947, 452] width 63 height 17
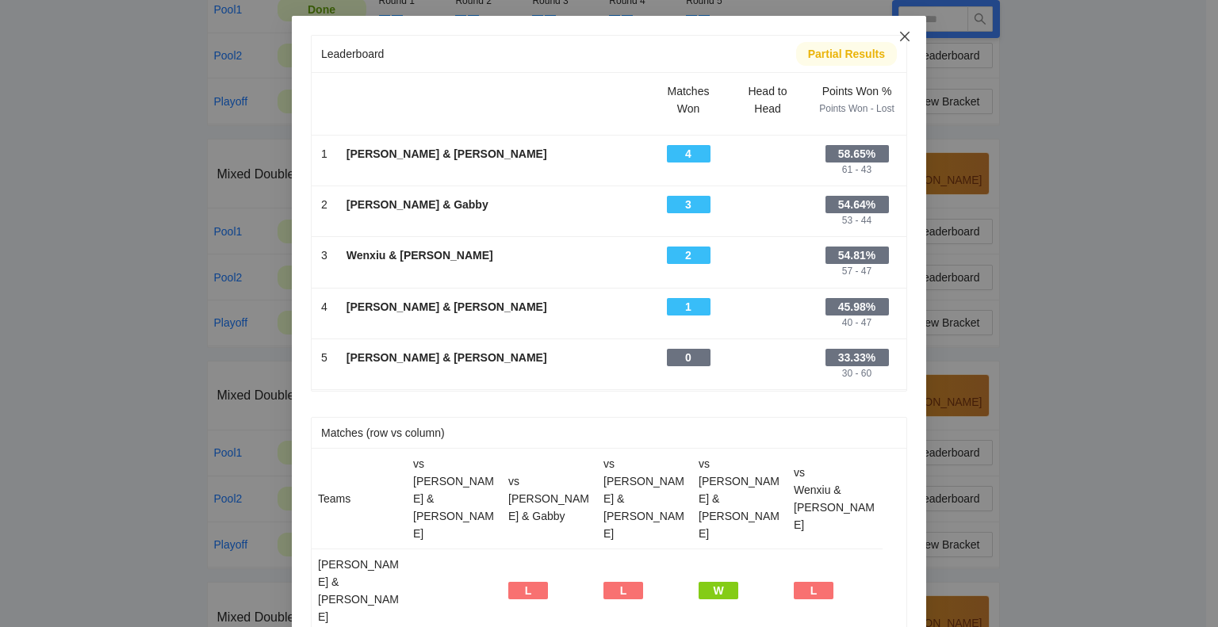
click at [898, 36] on icon "close" at bounding box center [904, 36] width 13 height 13
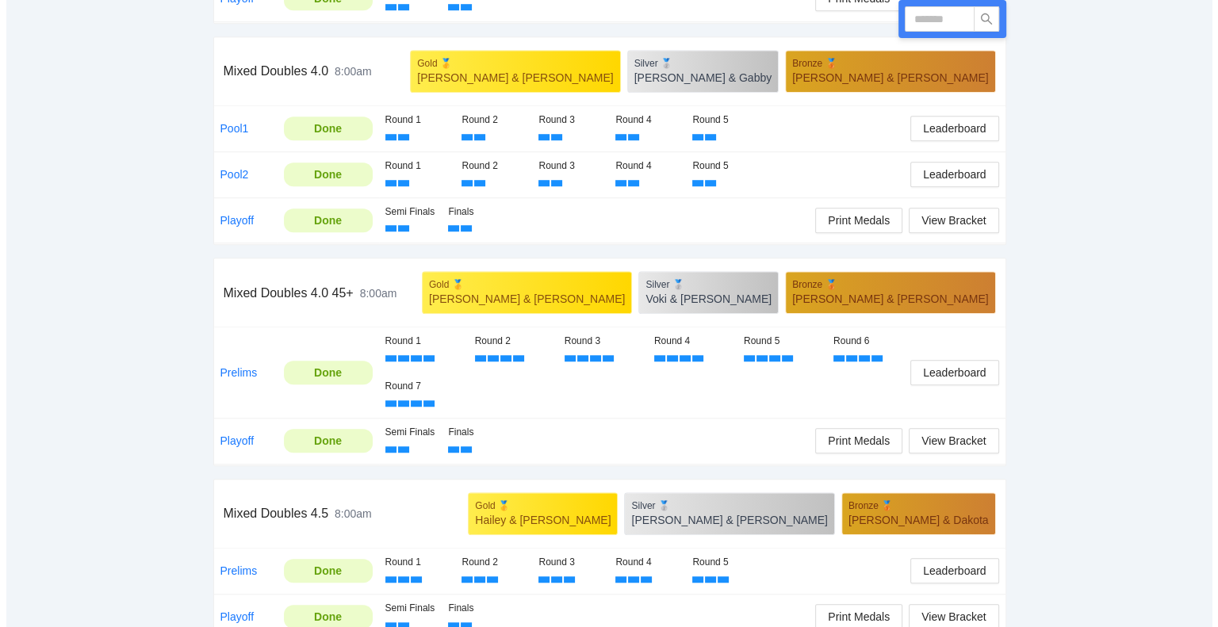
scroll to position [1135, 0]
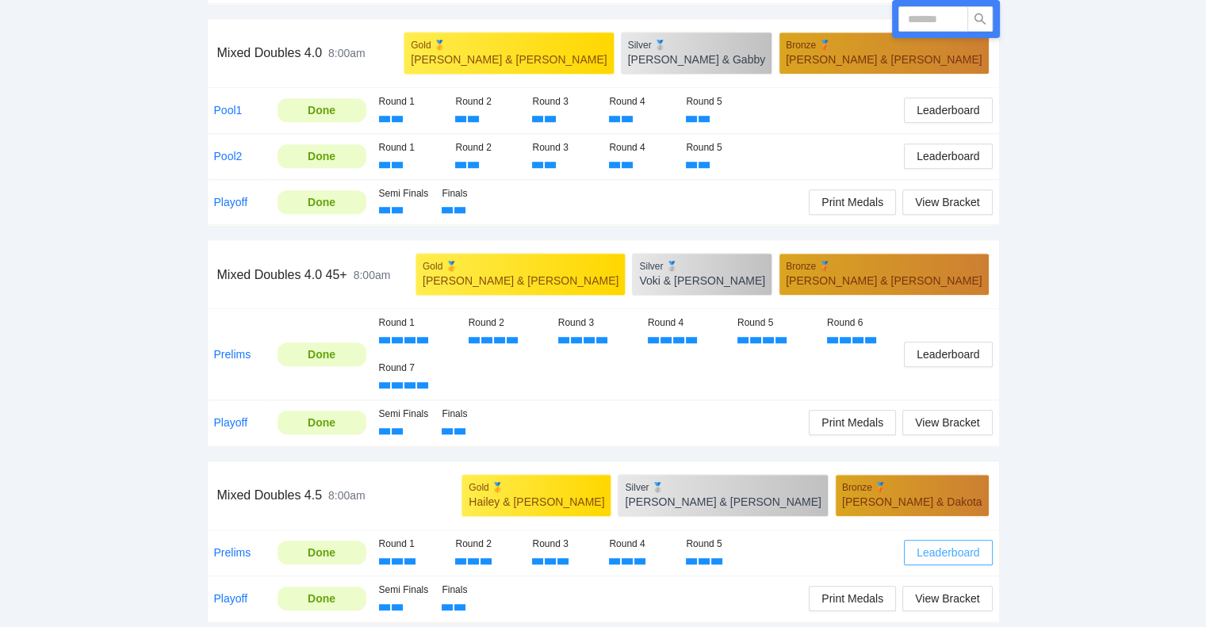
click at [946, 545] on span "Leaderboard" at bounding box center [947, 552] width 63 height 17
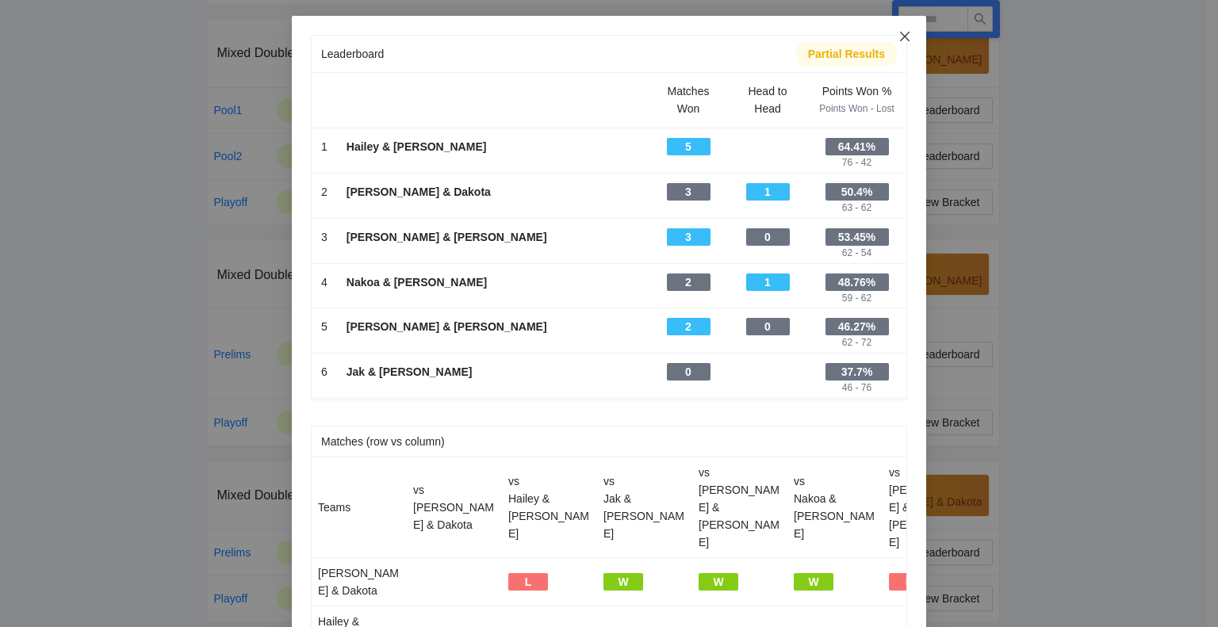
click at [900, 35] on icon "close" at bounding box center [904, 36] width 13 height 13
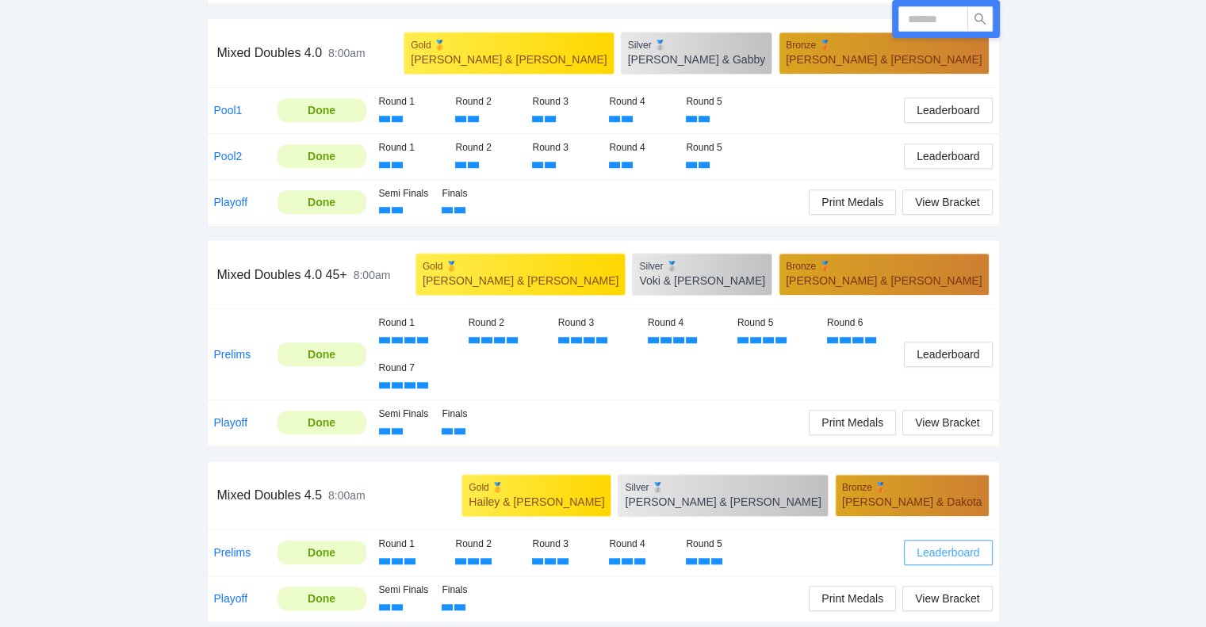
click at [948, 544] on span "Leaderboard" at bounding box center [947, 552] width 63 height 17
